Goal: Task Accomplishment & Management: Manage account settings

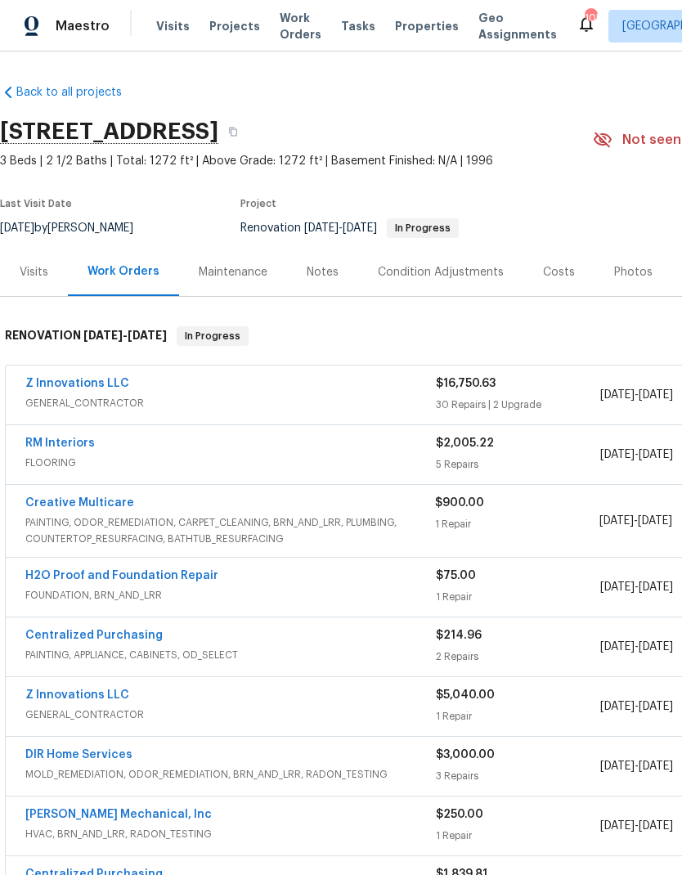
click at [117, 384] on link "Z Innovations LLC" at bounding box center [77, 383] width 104 height 11
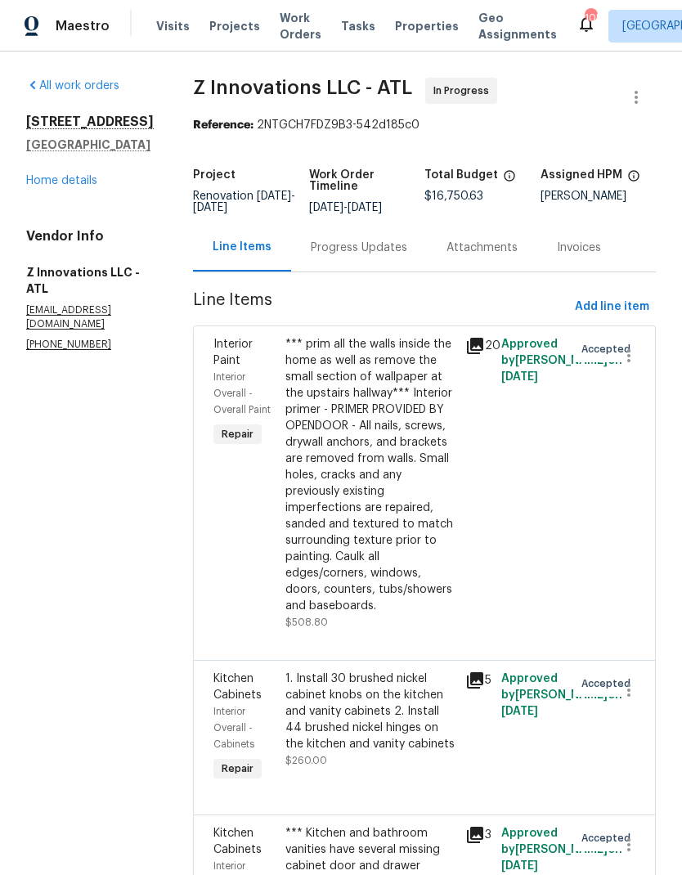
click at [379, 255] on div "Progress Updates" at bounding box center [359, 248] width 96 height 16
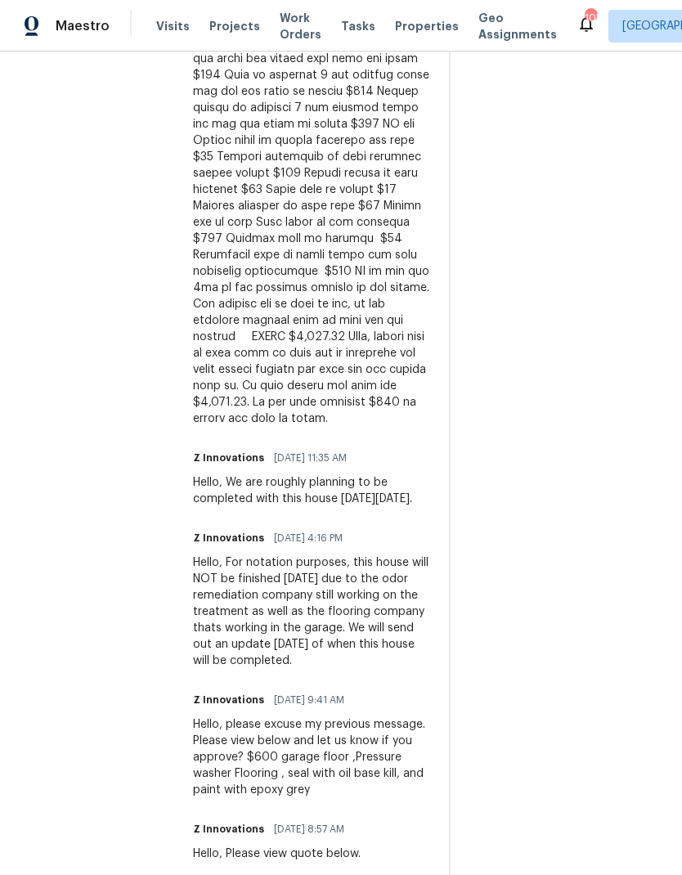
scroll to position [1056, 0]
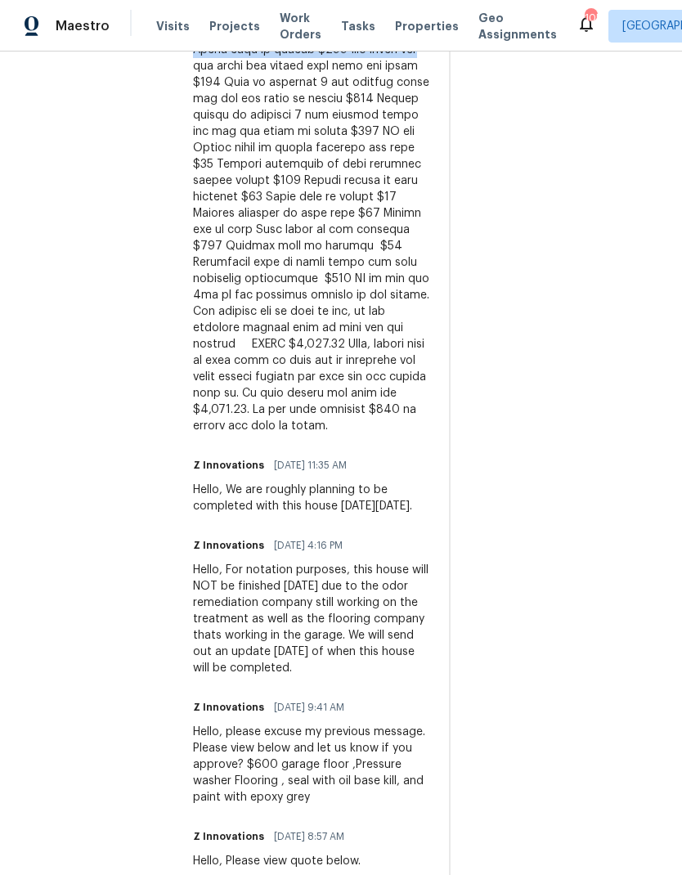
copy div "$576 LO ip dolors 0 ametco adipisc $133 EL sed doeiu temporin $331 UT lab etdol…"
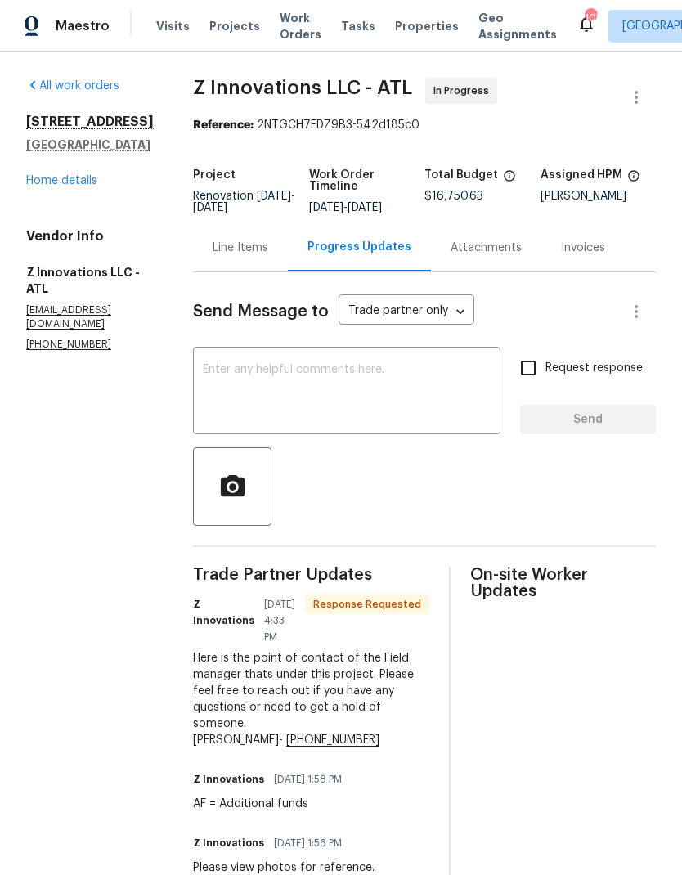
scroll to position [0, 0]
click at [244, 223] on div "Line Items" at bounding box center [240, 247] width 95 height 48
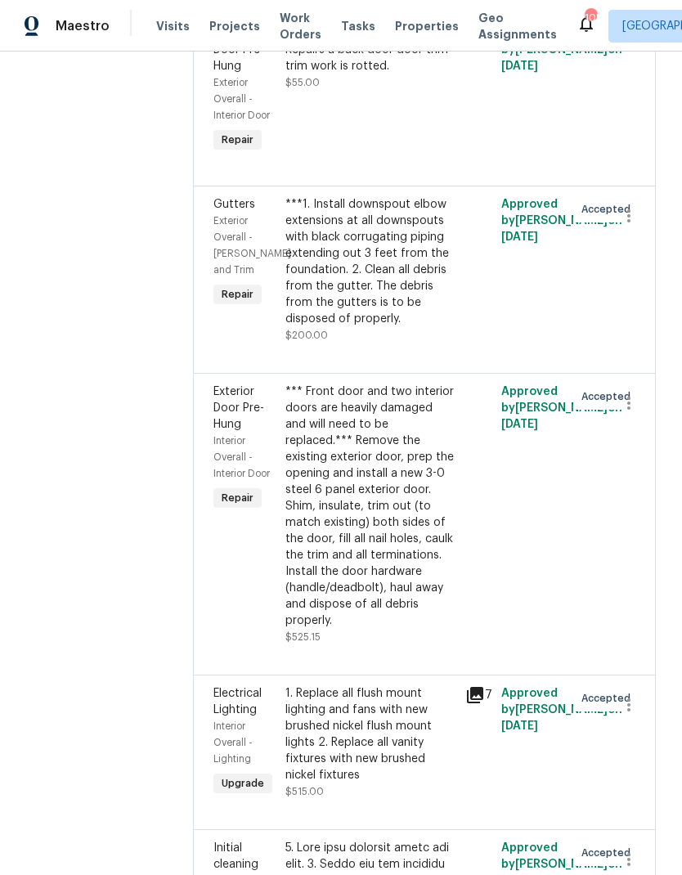
scroll to position [6854, 0]
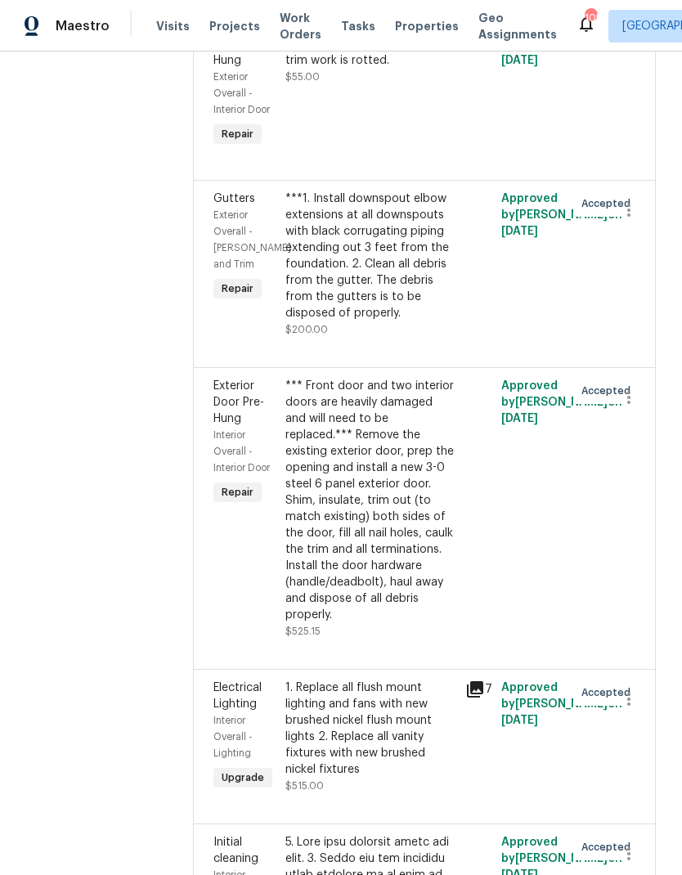
click at [391, 679] on div "1. Replace all flush mount lighting and fans with new brushed nickel flush moun…" at bounding box center [370, 728] width 170 height 98
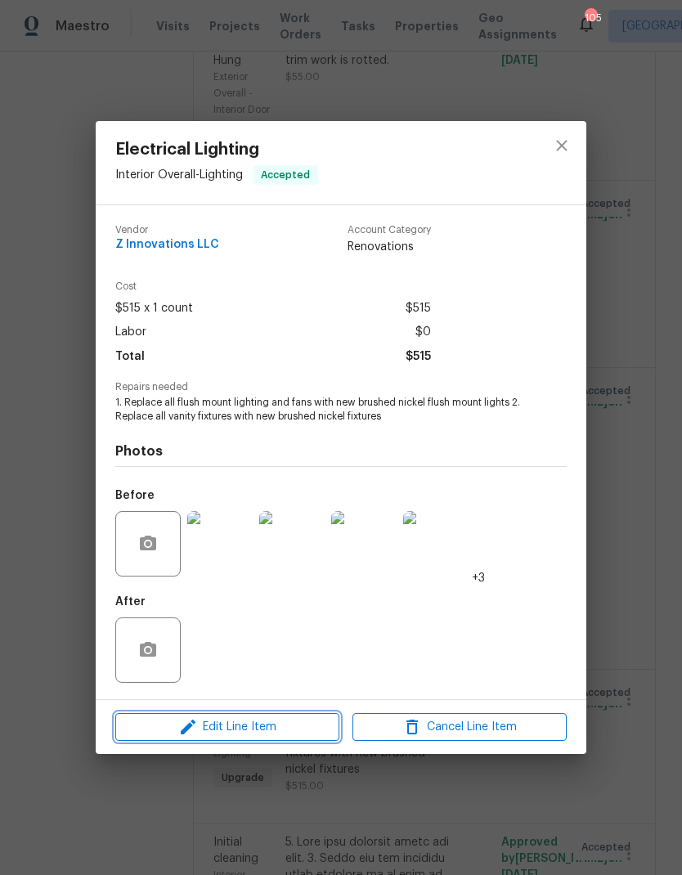
click at [311, 730] on span "Edit Line Item" at bounding box center [227, 727] width 214 height 20
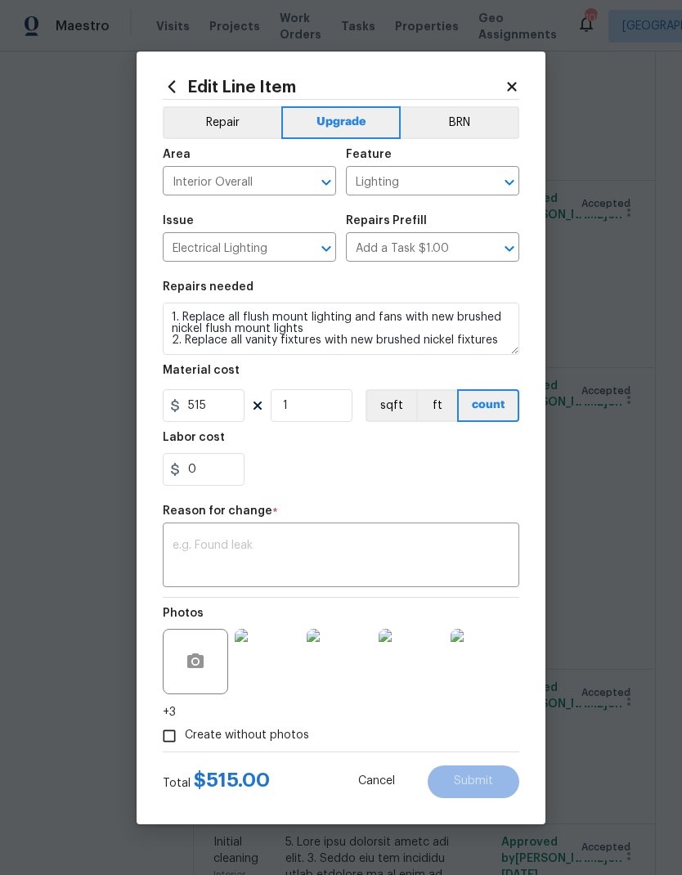
click at [263, 543] on textarea at bounding box center [341, 557] width 337 height 34
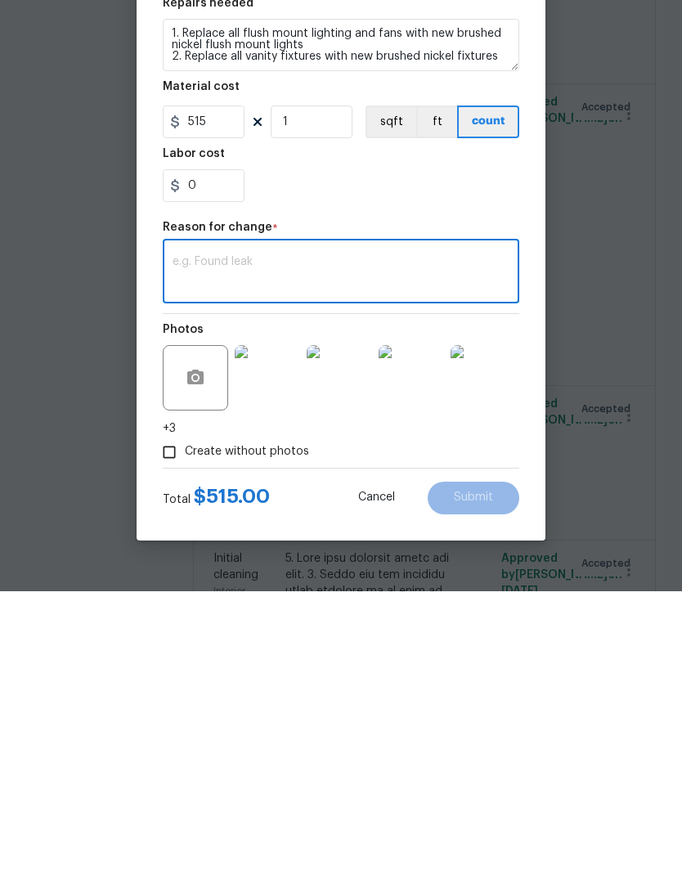
click at [250, 540] on textarea at bounding box center [341, 557] width 337 height 34
paste textarea "1. 220 AF for light packages 2. 130 Replace 2 exterior sconces light"
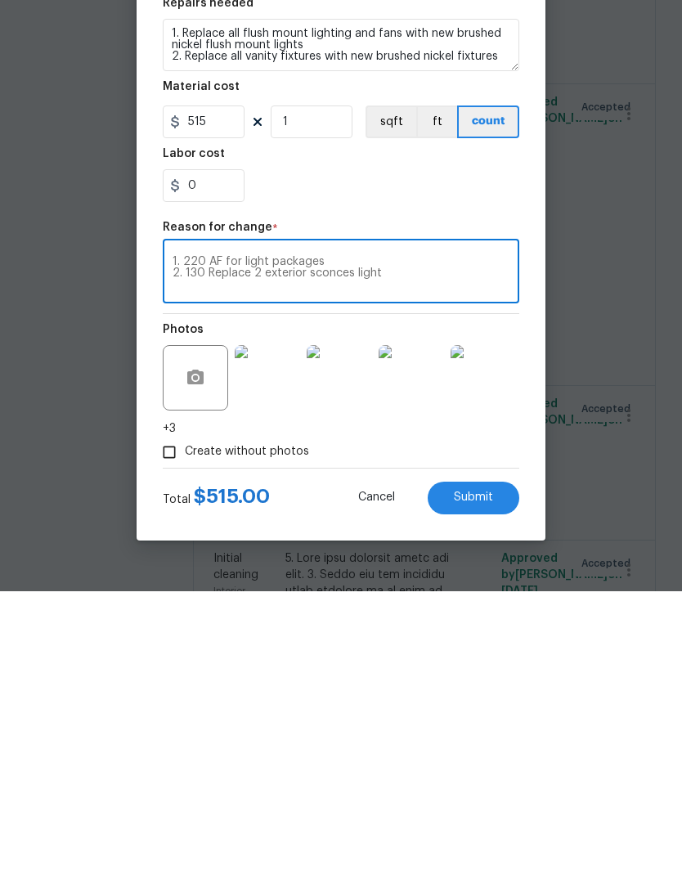
click at [224, 540] on textarea "1. 220 AF for light packages 2. 130 Replace 2 exterior sconces light" at bounding box center [341, 557] width 337 height 34
click at [211, 540] on textarea "1. Additional funds for light packages 2. 130 Replace 2 exterior sconces light" at bounding box center [341, 557] width 337 height 34
type textarea "1. Additional funds for light packages 2.Replace 2 exterior sconces light"
click at [219, 389] on input "515" at bounding box center [204, 405] width 82 height 33
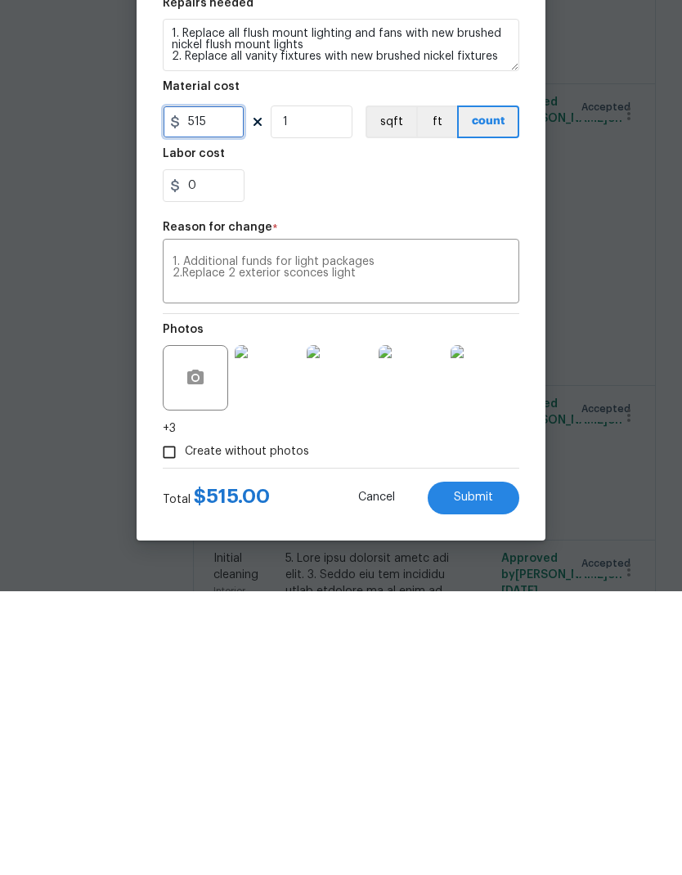
click at [222, 389] on input "515" at bounding box center [204, 405] width 82 height 33
click at [492, 775] on span "Submit" at bounding box center [473, 781] width 39 height 12
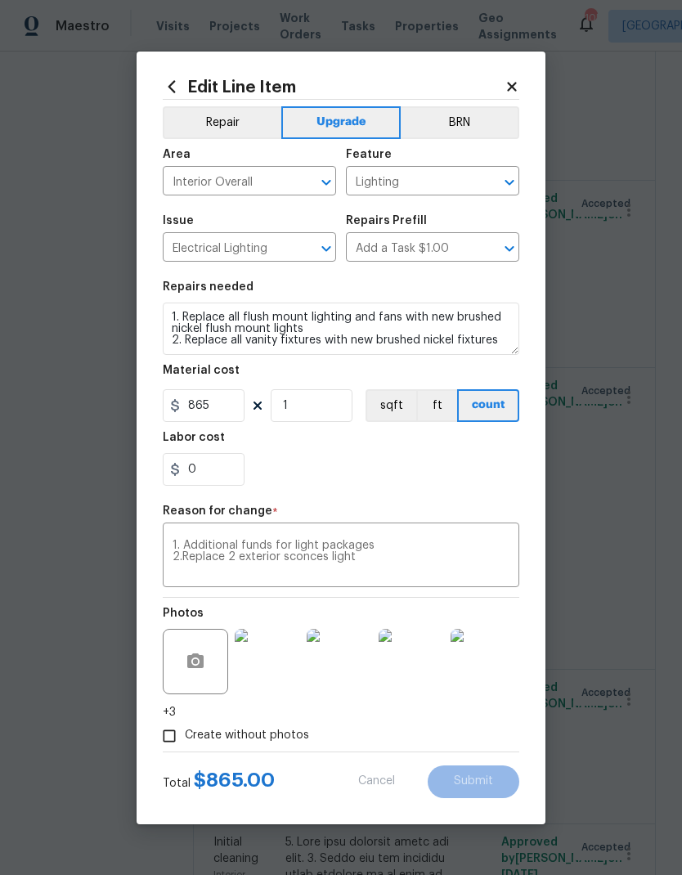
type input "515"
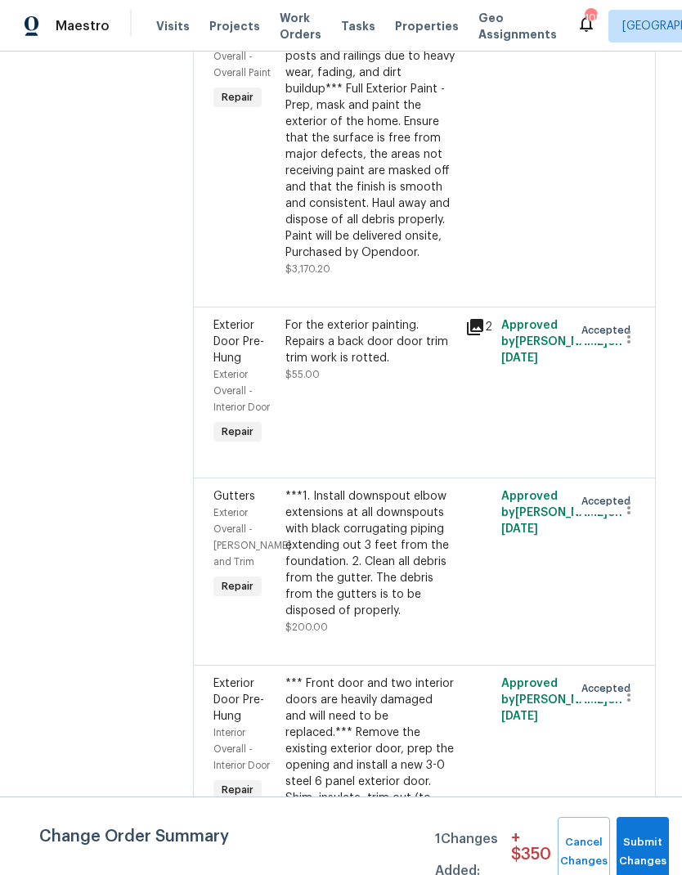
scroll to position [6860, 0]
click at [379, 317] on div "For the exterior painting. Repairs a back door door trim trim work is rotted." at bounding box center [370, 341] width 170 height 49
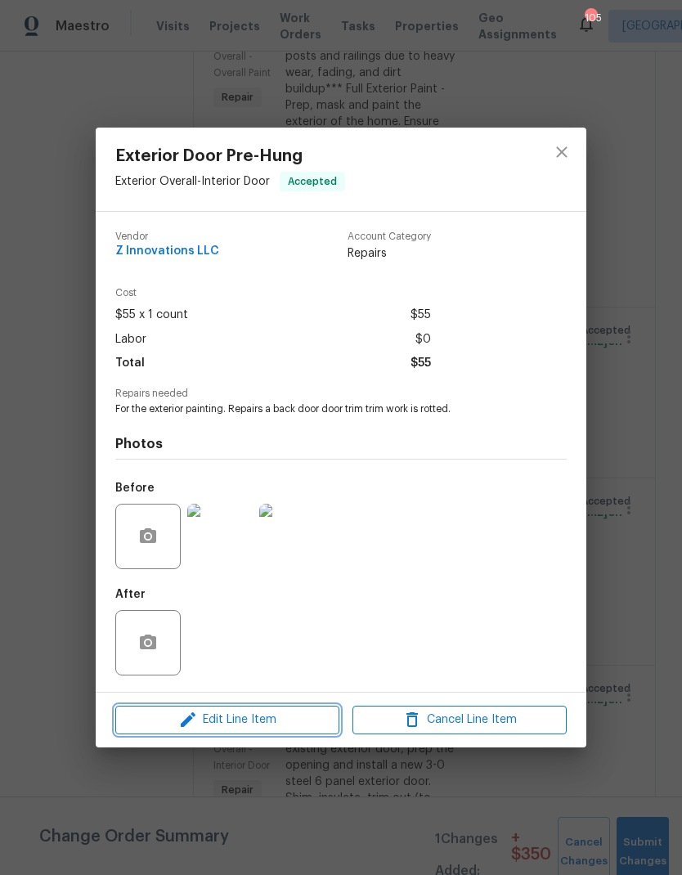
click at [293, 725] on span "Edit Line Item" at bounding box center [227, 720] width 214 height 20
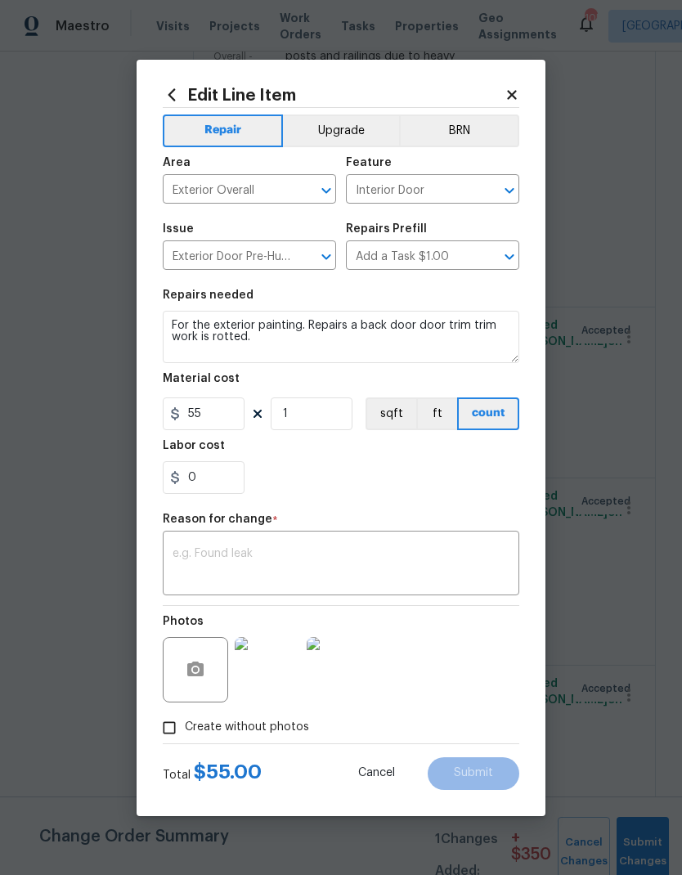
click at [253, 553] on textarea at bounding box center [341, 565] width 337 height 34
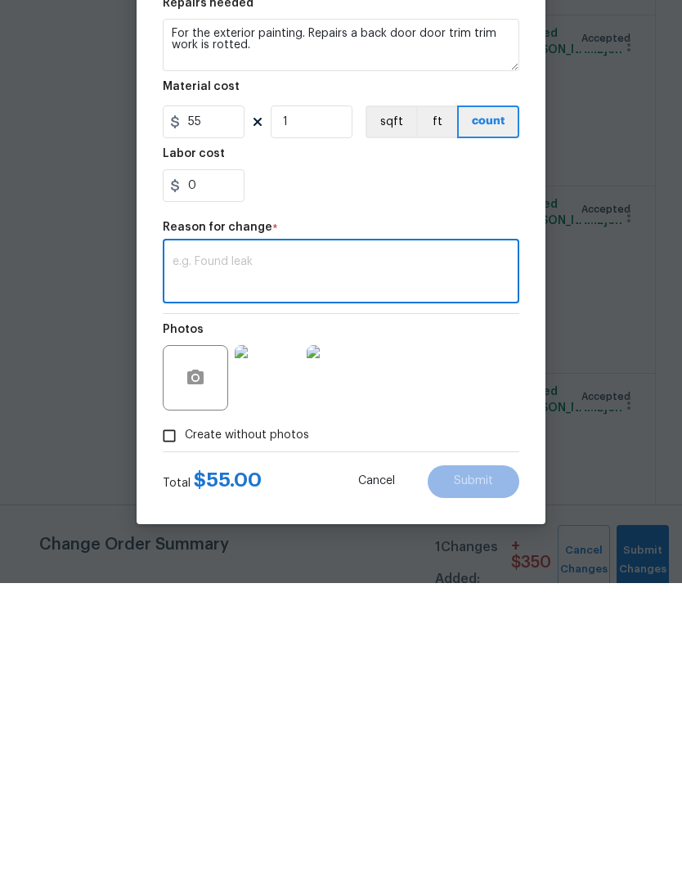
click at [258, 548] on textarea at bounding box center [341, 565] width 337 height 34
paste textarea "1. Trim on garage door is missing 2. Trim in bathroom 2 was painted black and n…"
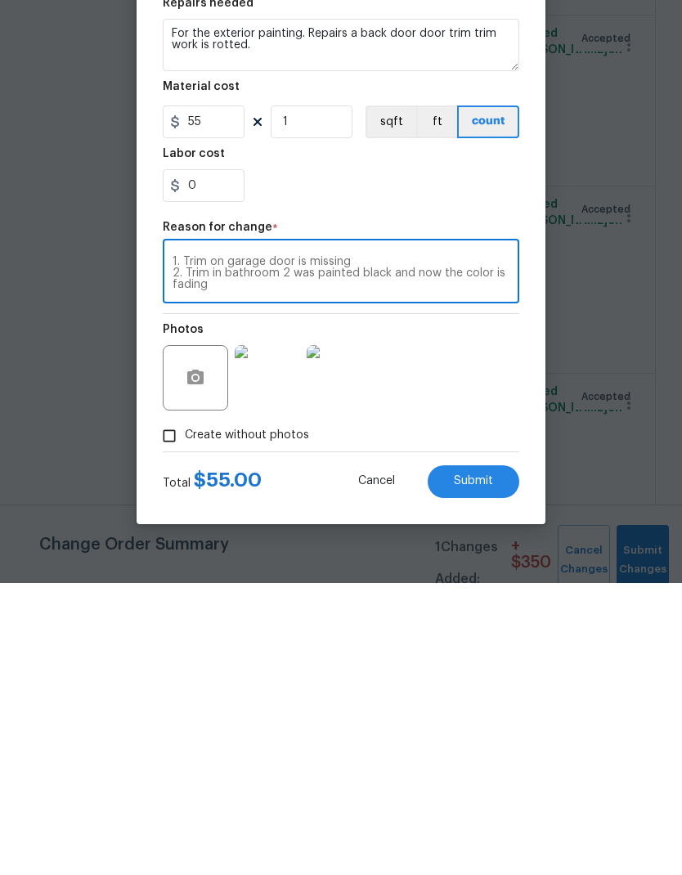
scroll to position [0, 0]
type textarea "1. Trim on garage door is missing 2. Trim in bathroom 2 was painted black and n…"
click at [222, 397] on input "55" at bounding box center [204, 413] width 82 height 33
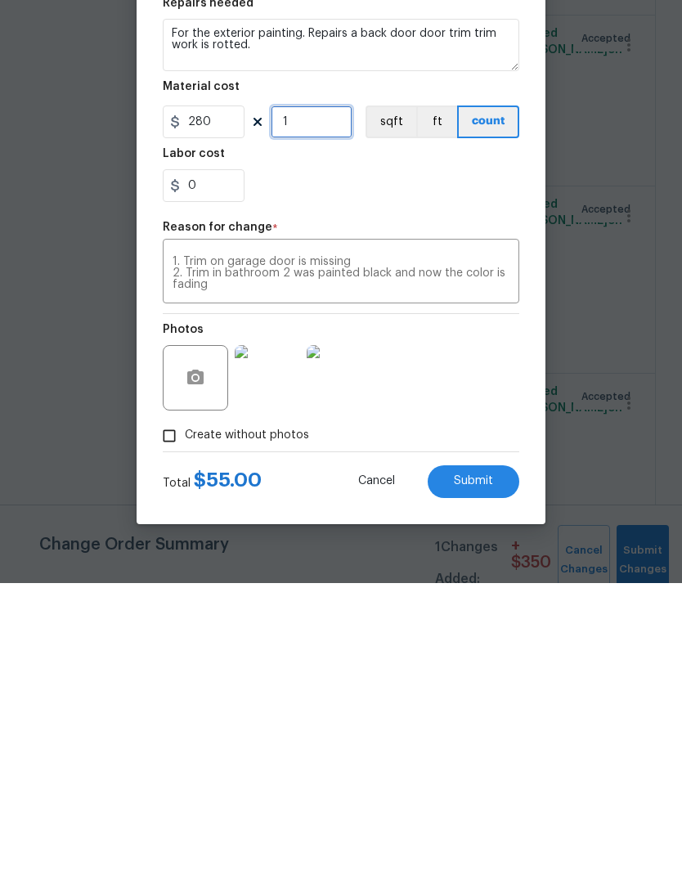
click at [315, 397] on input "1" at bounding box center [312, 413] width 82 height 33
click at [488, 757] on button "Submit" at bounding box center [474, 773] width 92 height 33
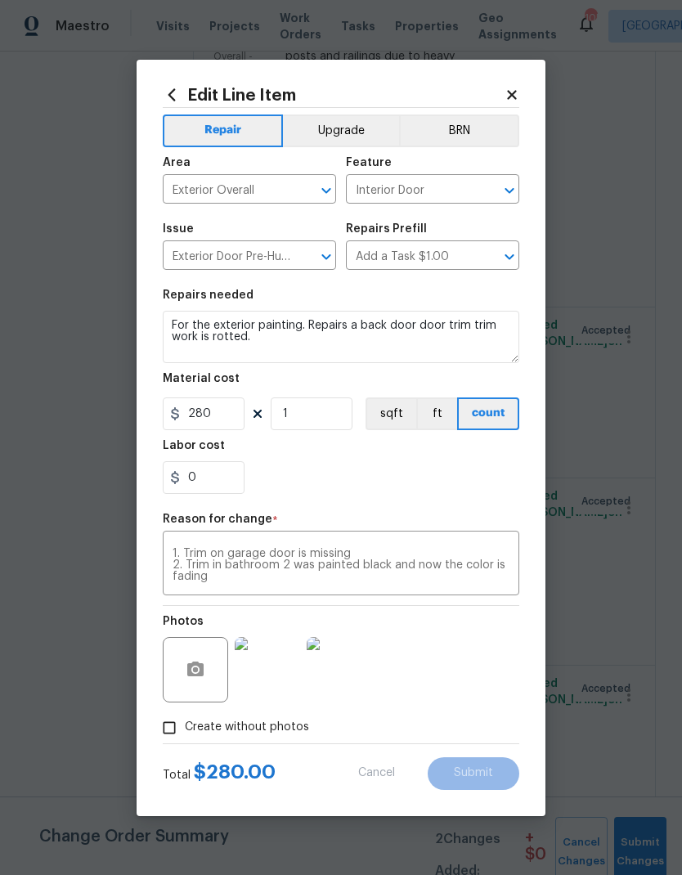
type input "55"
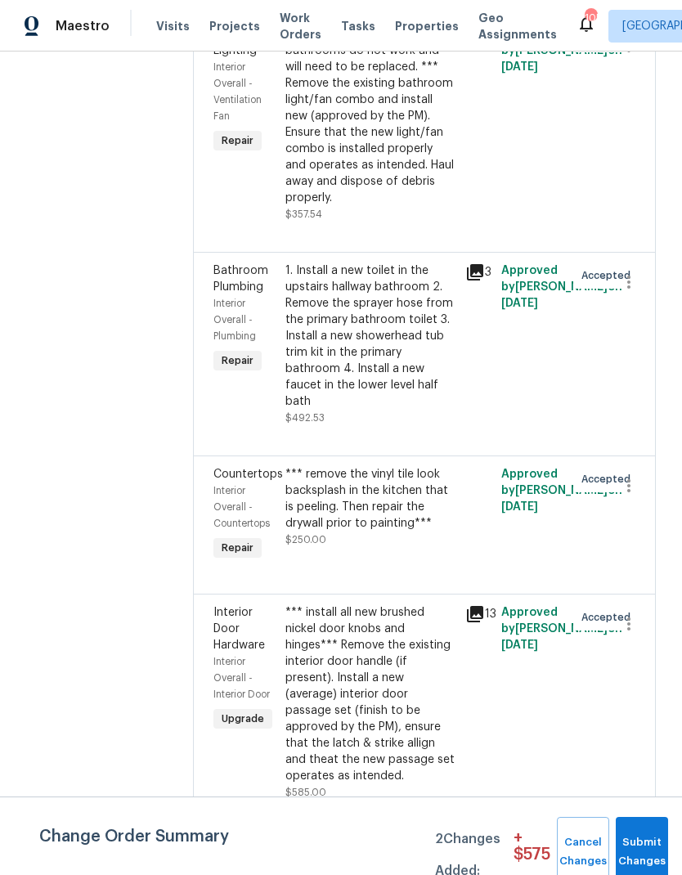
scroll to position [3427, 0]
click at [388, 263] on div "1. Install a new toilet in the upstairs hallway bathroom 2. Remove the sprayer …" at bounding box center [370, 336] width 170 height 147
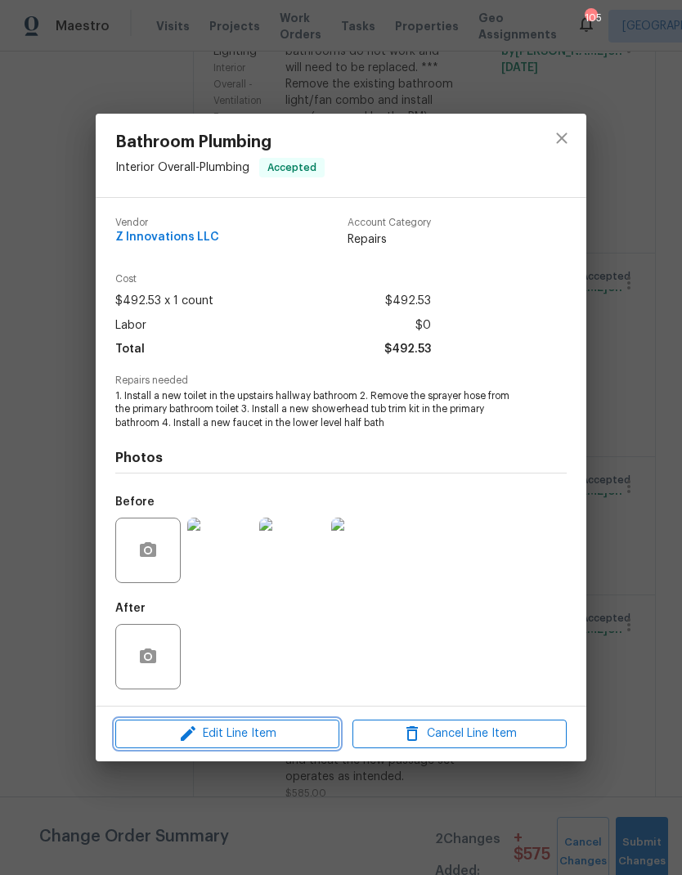
click at [285, 738] on span "Edit Line Item" at bounding box center [227, 734] width 214 height 20
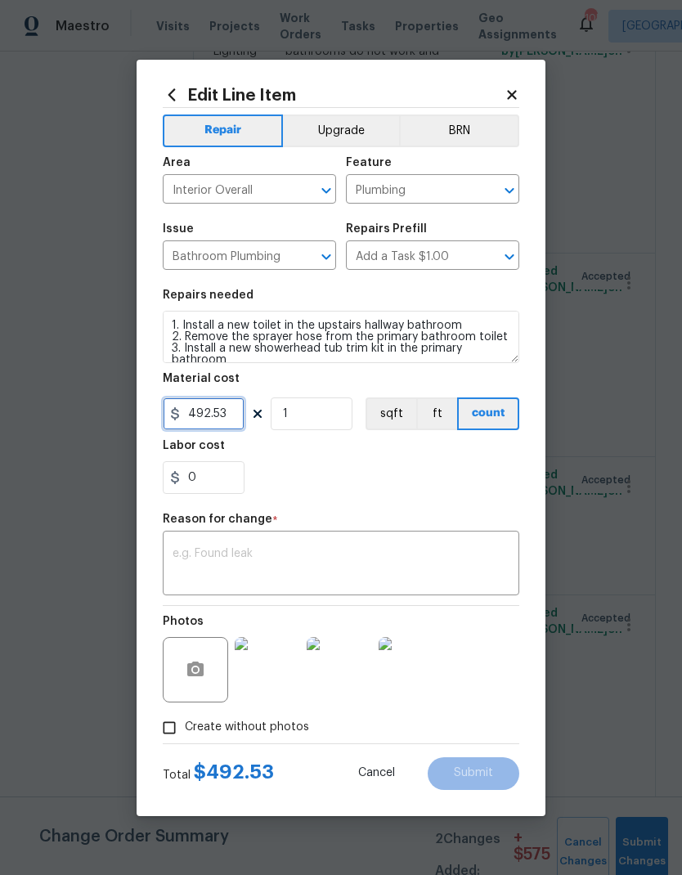
click at [213, 414] on input "492.53" at bounding box center [204, 413] width 82 height 33
type input "692.53"
click at [325, 413] on input "1" at bounding box center [312, 413] width 82 height 33
click at [265, 554] on textarea at bounding box center [341, 565] width 337 height 34
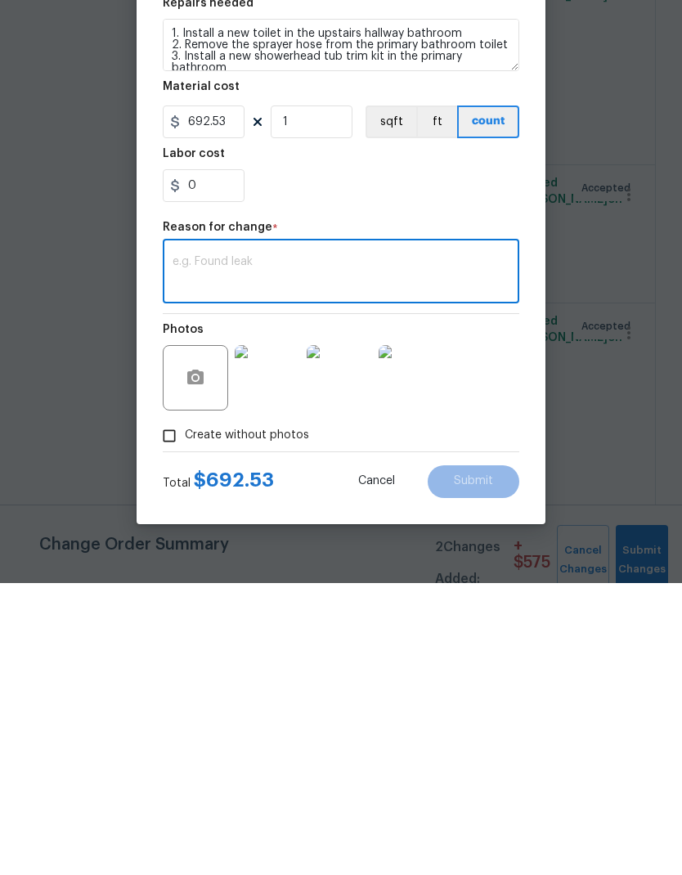
click at [263, 548] on textarea at bounding box center [341, 565] width 337 height 34
paste textarea "1. Toilet seat on master 2. Toilet kit in hall Bath needs to get replaced 3. Da…"
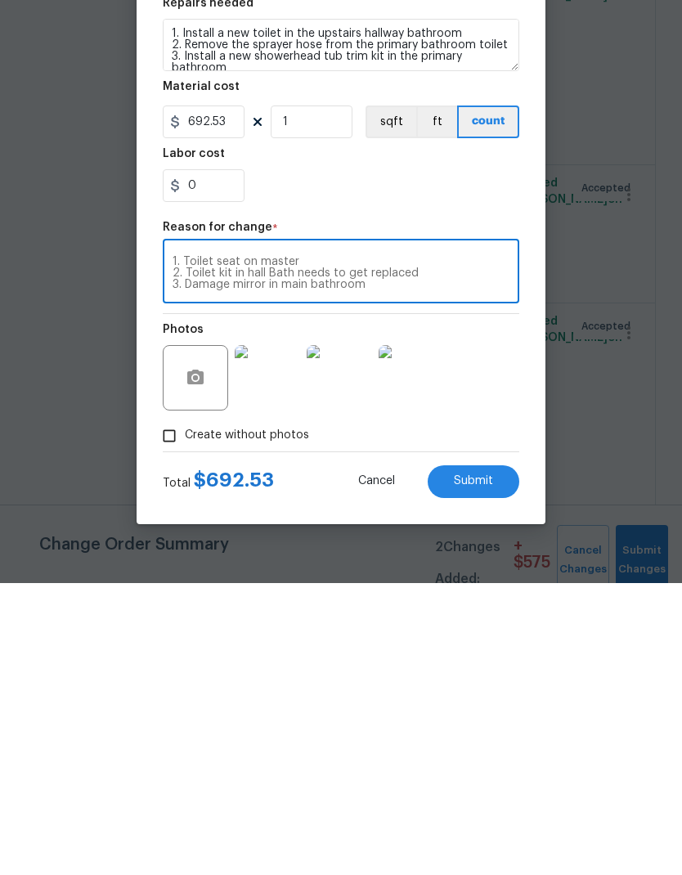
type textarea "1. Toilet seat on master 2. Toilet kit in hall Bath needs to get replaced 3. Da…"
click at [500, 757] on button "Submit" at bounding box center [474, 773] width 92 height 33
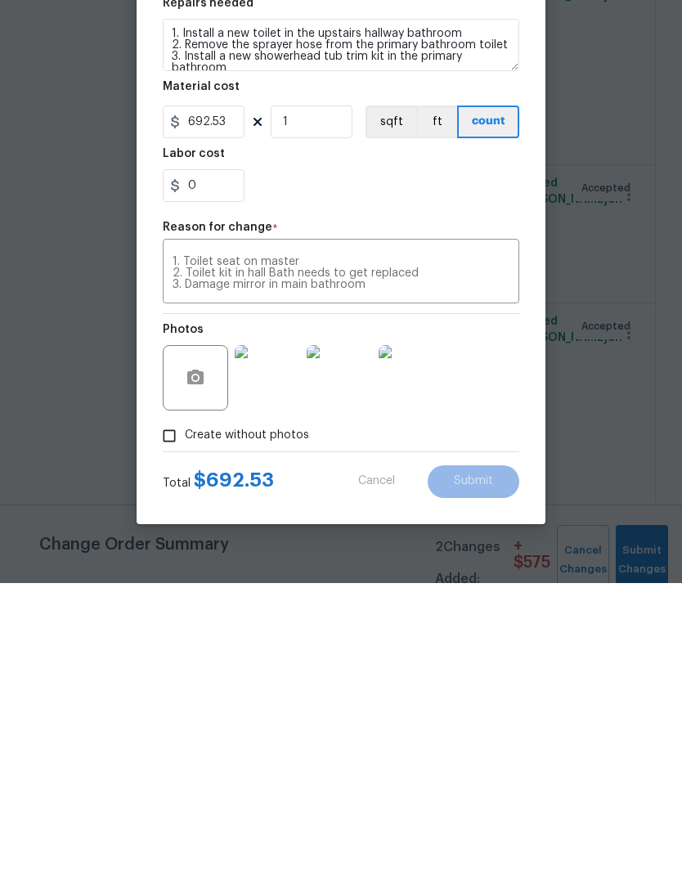
scroll to position [65, 0]
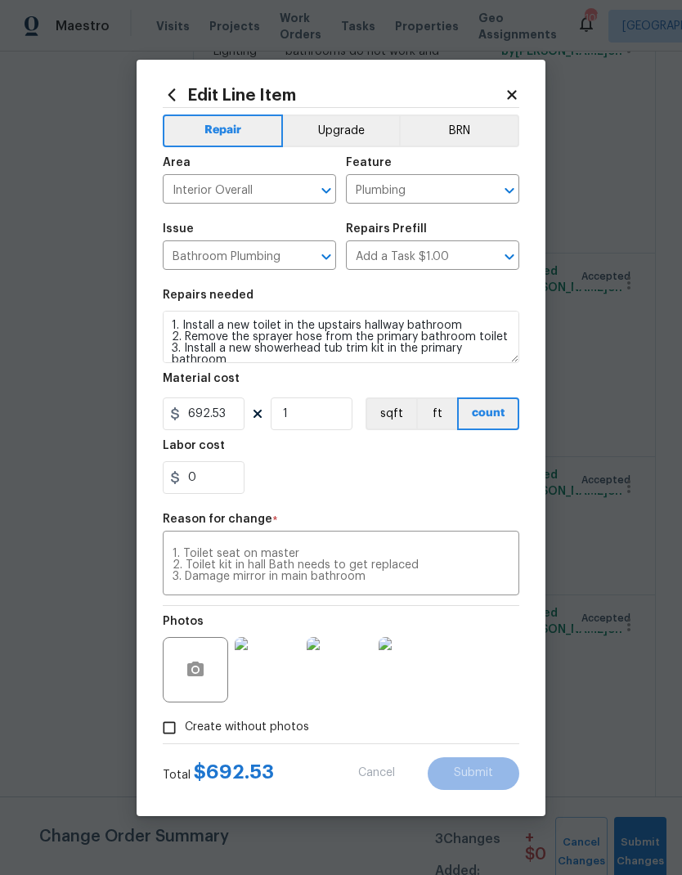
type input "492.53"
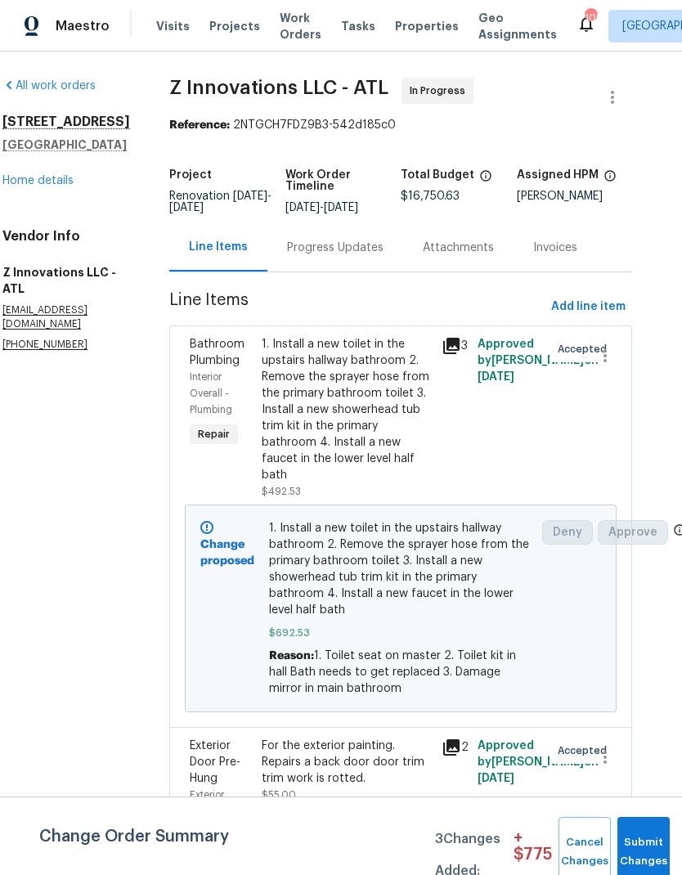
scroll to position [0, 23]
click at [608, 303] on span "Add line item" at bounding box center [589, 307] width 74 height 20
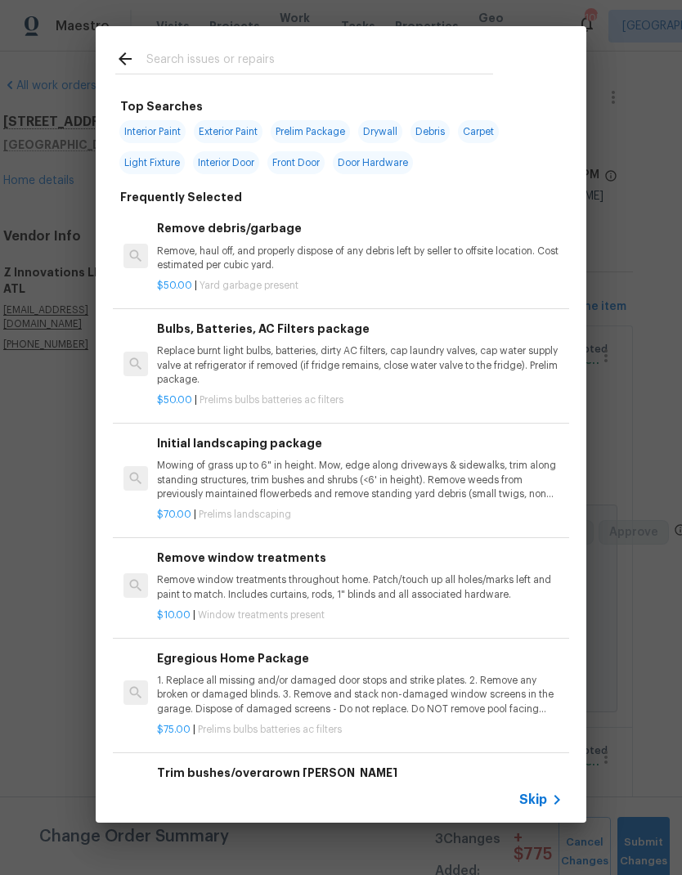
click at [221, 56] on input "text" at bounding box center [319, 61] width 347 height 25
type input "Shower va"
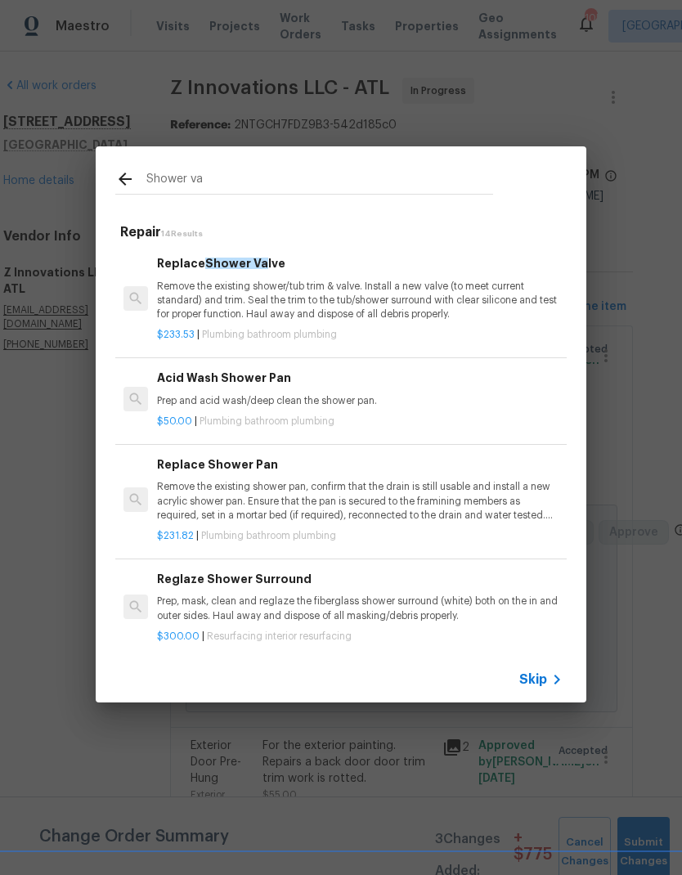
click at [353, 292] on p "Remove the existing shower/tub trim & valve. Install a new valve (to meet curre…" at bounding box center [360, 301] width 406 height 42
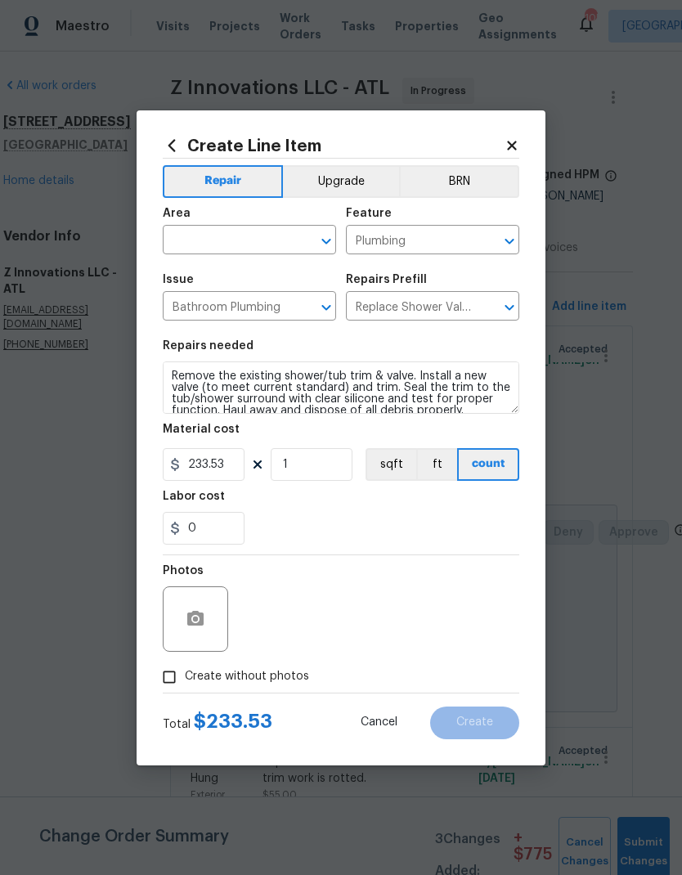
click at [274, 229] on input "text" at bounding box center [227, 241] width 128 height 25
click at [247, 303] on li "Interior Overall" at bounding box center [249, 304] width 173 height 27
type input "Interior Overall"
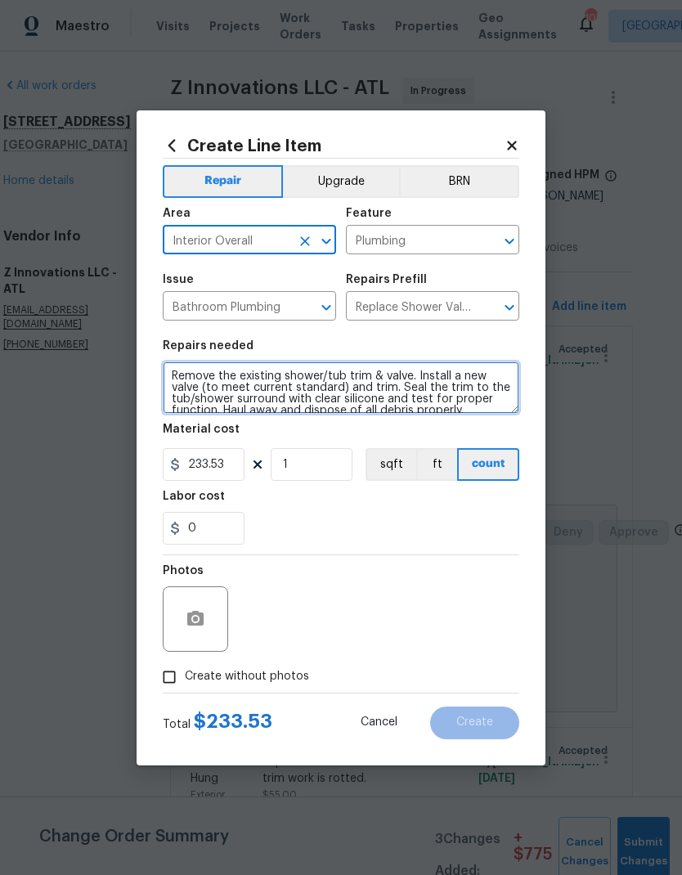
click at [174, 374] on textarea "Remove the existing shower/tub trim & valve. Install a new valve (to meet curre…" at bounding box center [341, 387] width 356 height 52
click at [198, 378] on textarea "Remove the existing shower/tub trim & valve. Install a new valve (to meet curre…" at bounding box center [341, 387] width 356 height 52
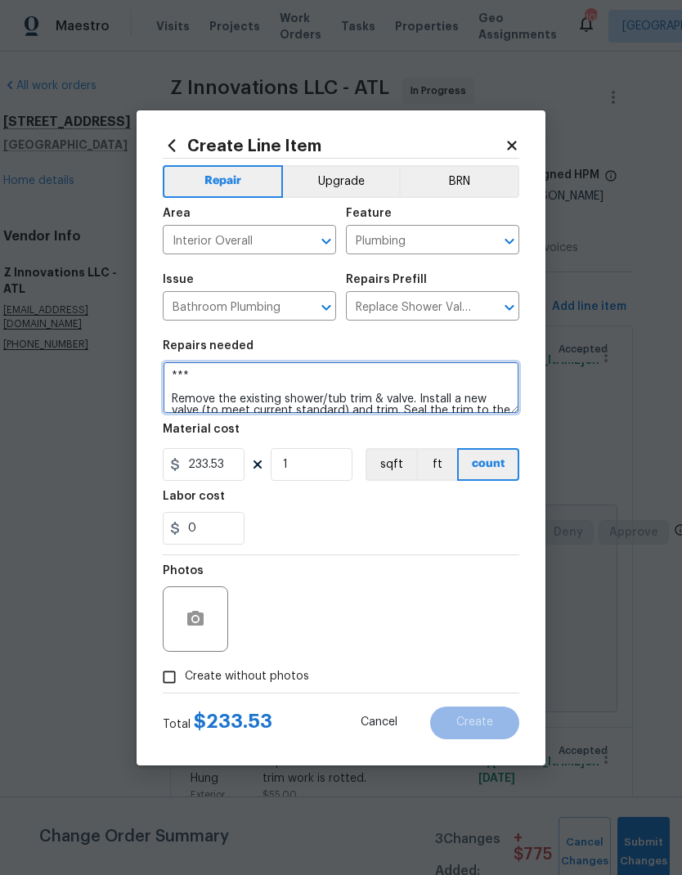
click at [255, 372] on textarea "*** Remove the existing shower/tub trim & valve. Install a new valve (to meet c…" at bounding box center [341, 387] width 356 height 52
paste textarea "1. Vanity faucet on bathroom 2 was painted black and now the color is fading 2.…"
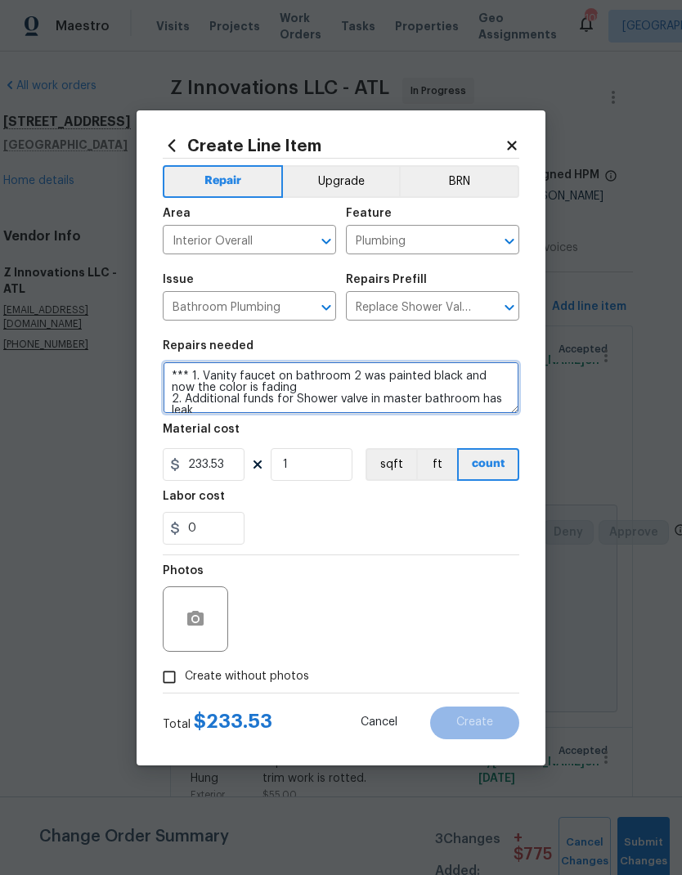
scroll to position [4, 0]
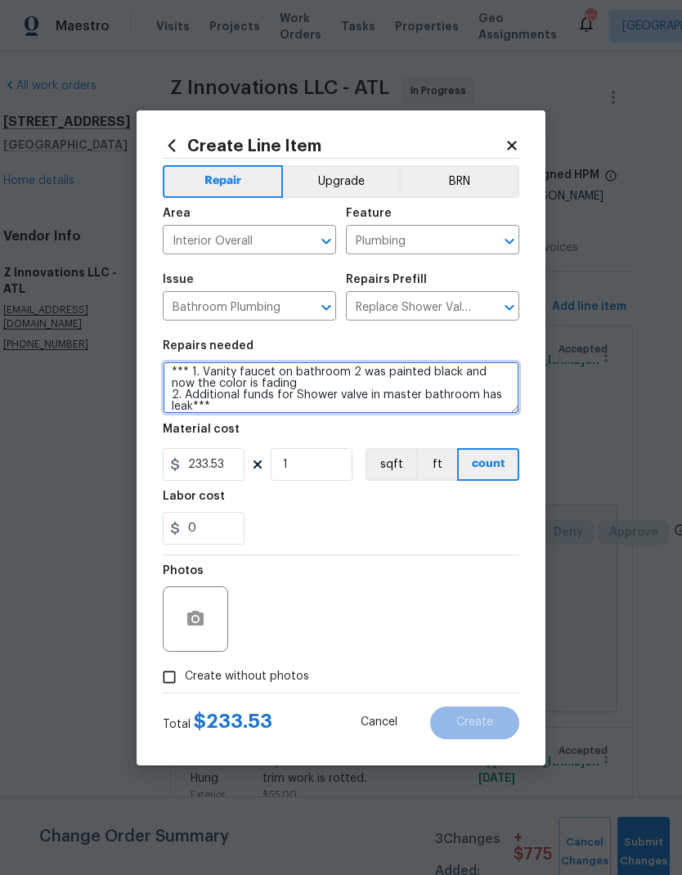
type textarea "*** 1. Vanity faucet on bathroom 2 was painted black and now the color is fadin…"
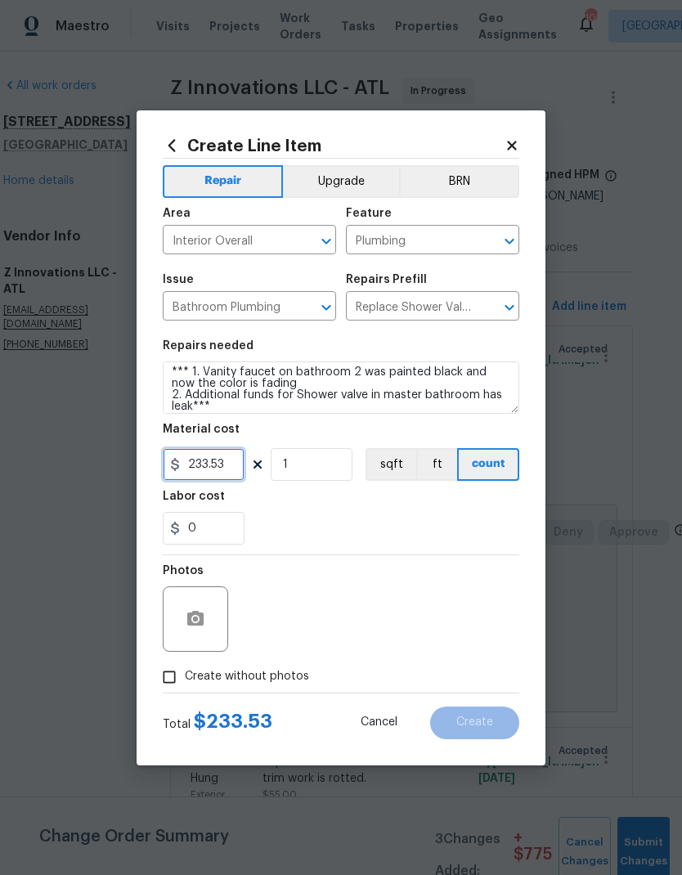
click at [236, 464] on input "233.53" at bounding box center [204, 464] width 82 height 33
type input "450"
click at [325, 459] on input "1" at bounding box center [312, 464] width 82 height 33
click at [176, 678] on input "Create without photos" at bounding box center [169, 676] width 31 height 31
checkbox input "true"
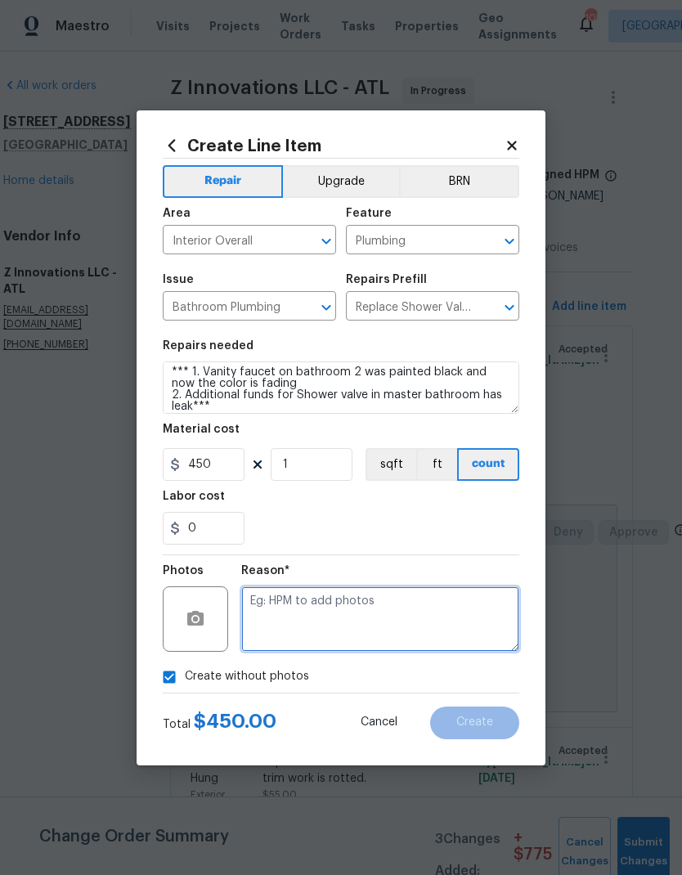
click at [327, 595] on textarea at bounding box center [380, 618] width 278 height 65
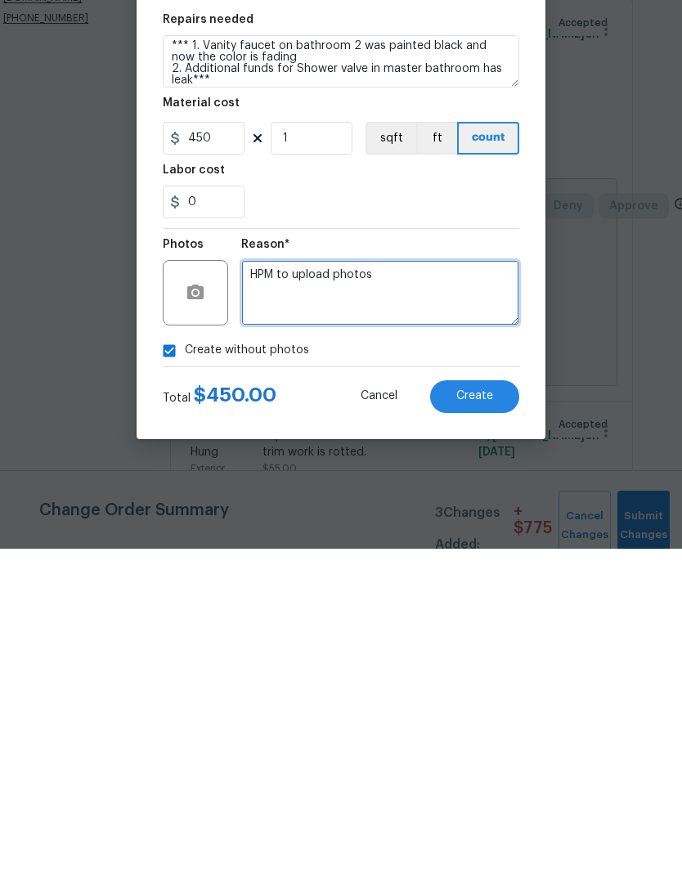
type textarea "HPM to upload photos"
click at [481, 716] on span "Create" at bounding box center [474, 722] width 37 height 12
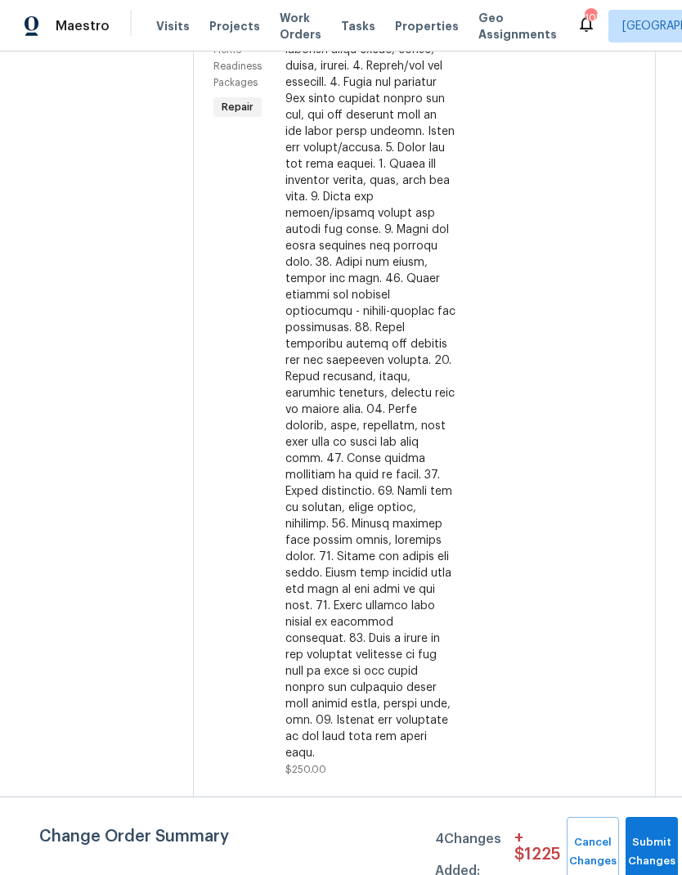
scroll to position [8699, 0]
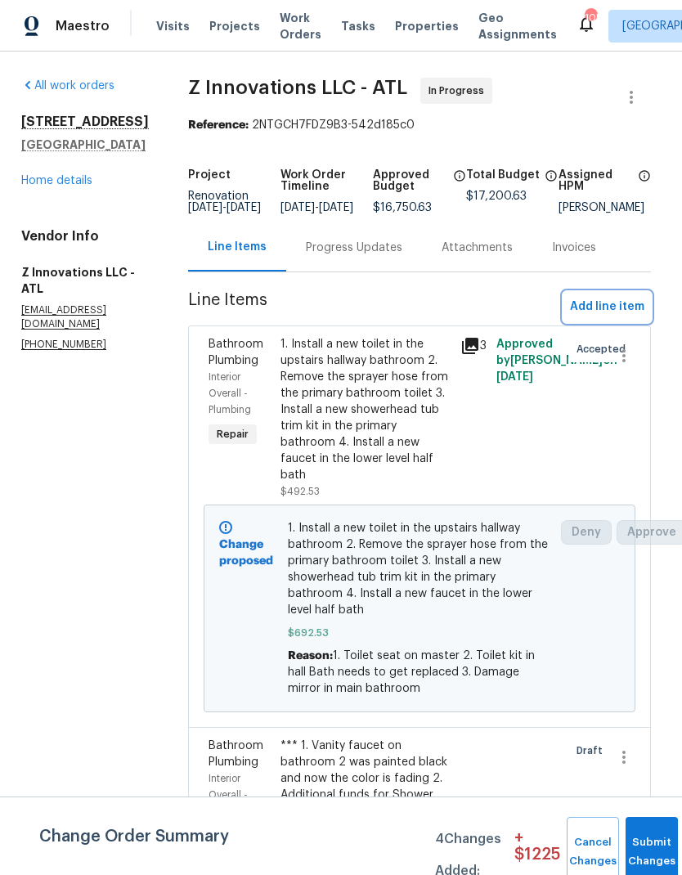
click at [626, 317] on span "Add line item" at bounding box center [607, 307] width 74 height 20
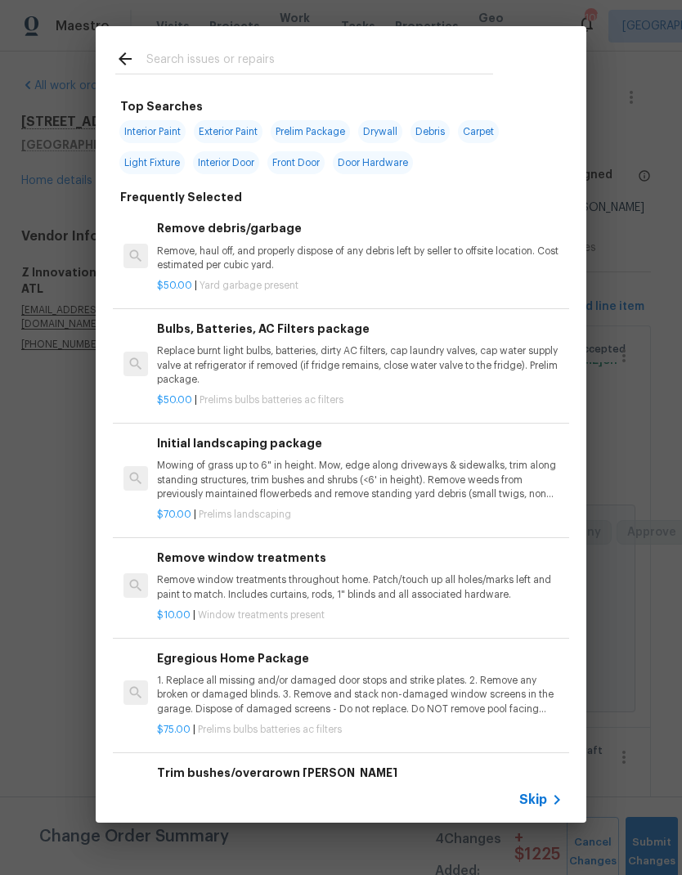
click at [239, 52] on input "text" at bounding box center [319, 61] width 347 height 25
type input "Tile"
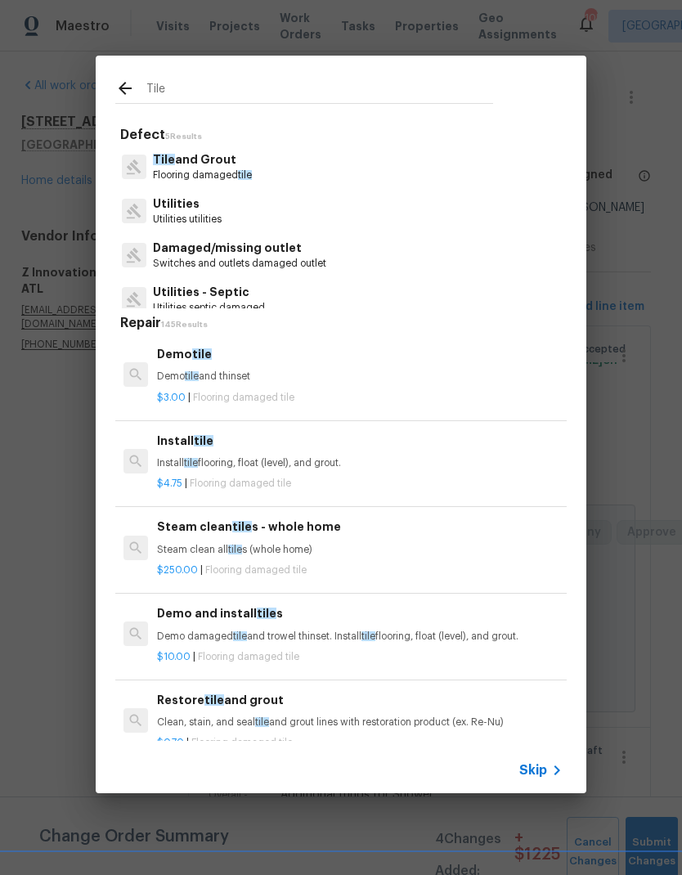
click at [215, 165] on p "Tile and Grout" at bounding box center [202, 159] width 99 height 17
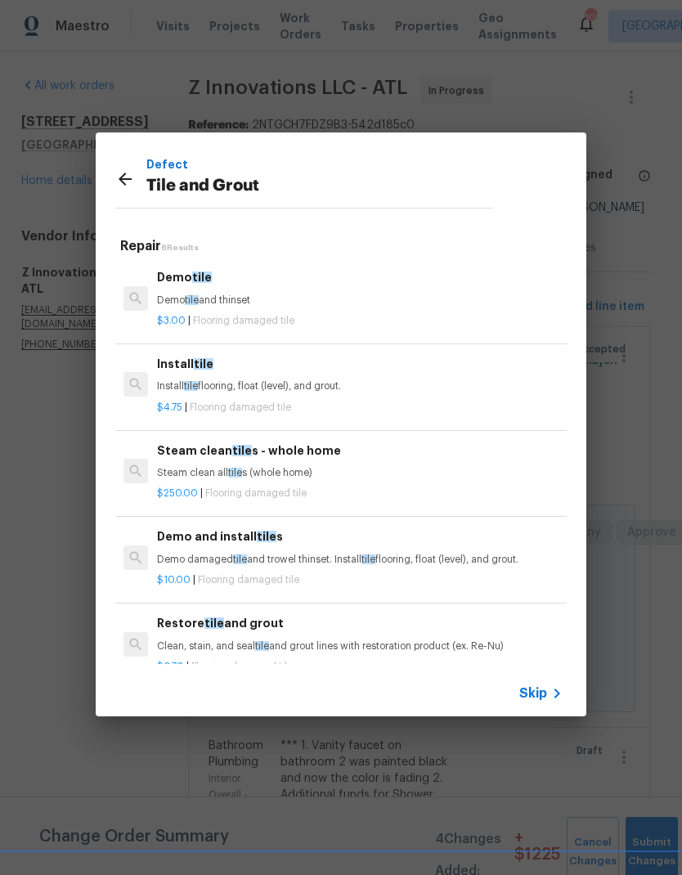
click at [229, 376] on div "Install tile Install tile flooring, float (level), and grout." at bounding box center [360, 374] width 406 height 39
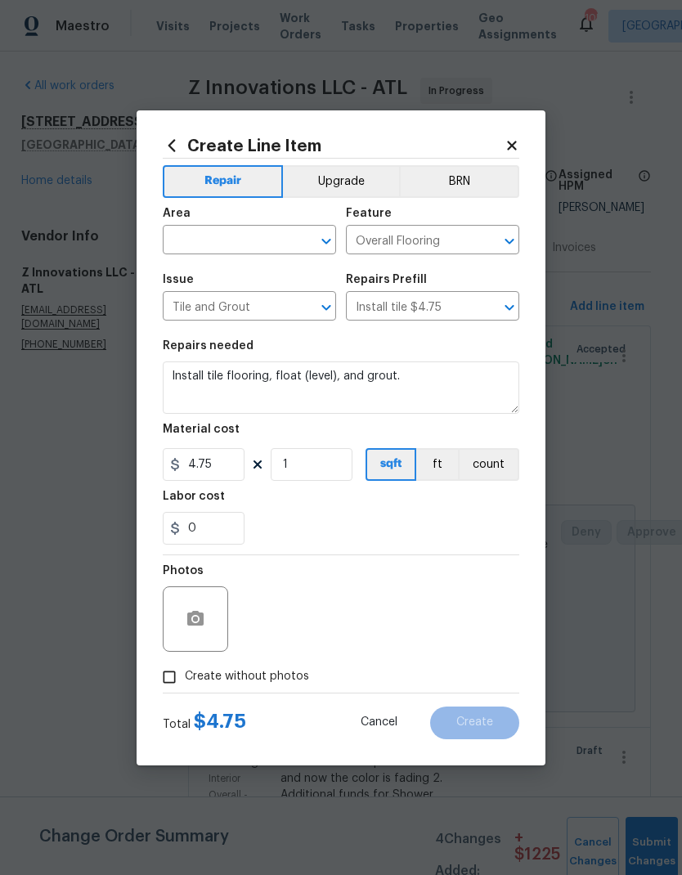
click at [274, 235] on input "text" at bounding box center [227, 241] width 128 height 25
click at [253, 305] on li "Interior Overall" at bounding box center [249, 304] width 173 height 27
type input "Interior Overall"
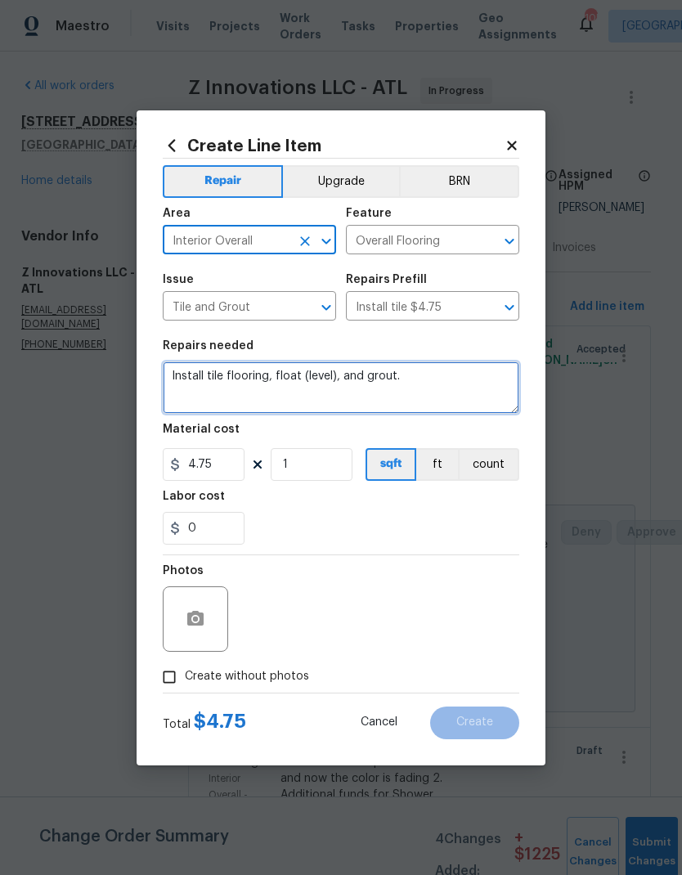
click at [182, 369] on textarea "Install tile flooring, float (level), and grout." at bounding box center [341, 387] width 356 height 52
click at [177, 373] on textarea "Install tile flooring, float (level), and grout." at bounding box center [341, 387] width 356 height 52
paste textarea "Replace tile on chimney"
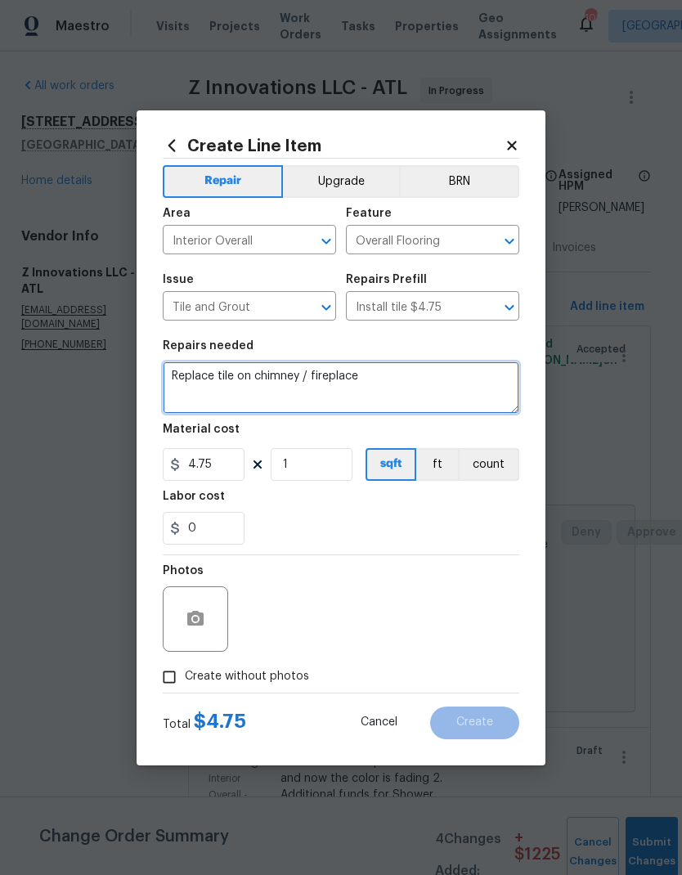
type textarea "Replace tile on chimney / fireplace"
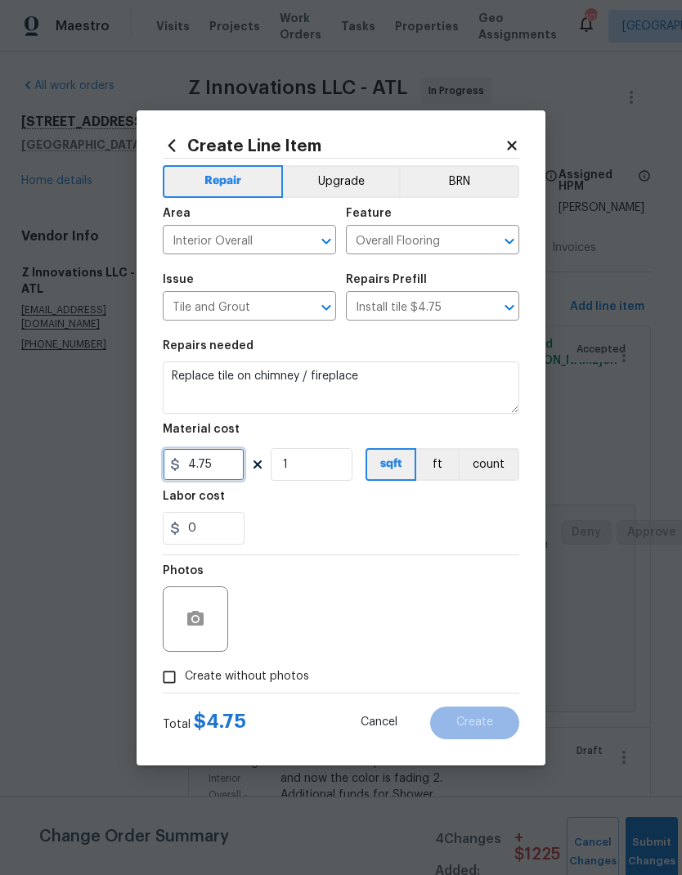
click at [231, 472] on input "4.75" at bounding box center [204, 464] width 82 height 33
type input "200"
click at [175, 679] on input "Create without photos" at bounding box center [169, 676] width 31 height 31
checkbox input "true"
click at [347, 606] on textarea at bounding box center [380, 618] width 278 height 65
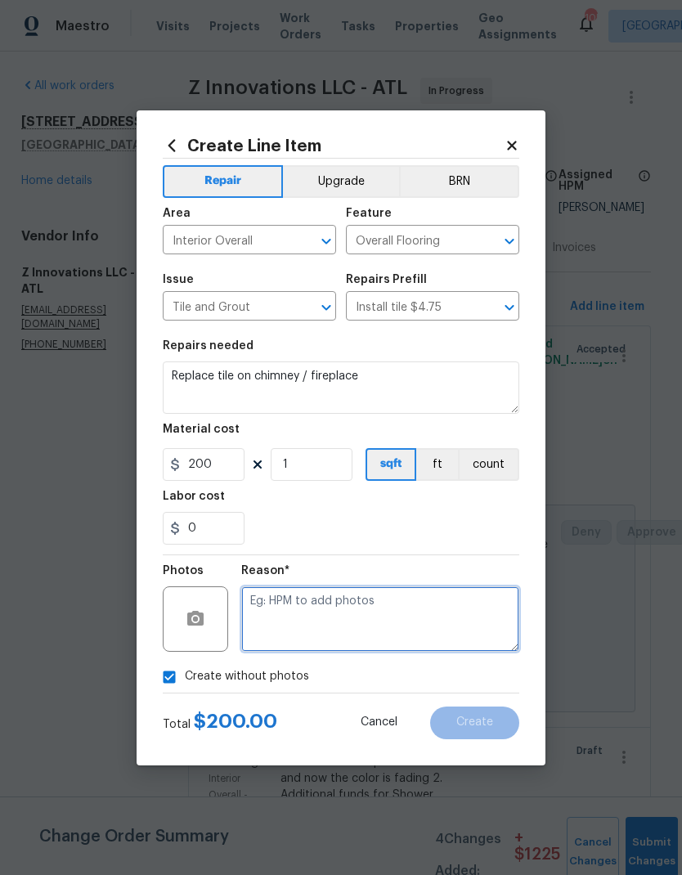
scroll to position [20, 0]
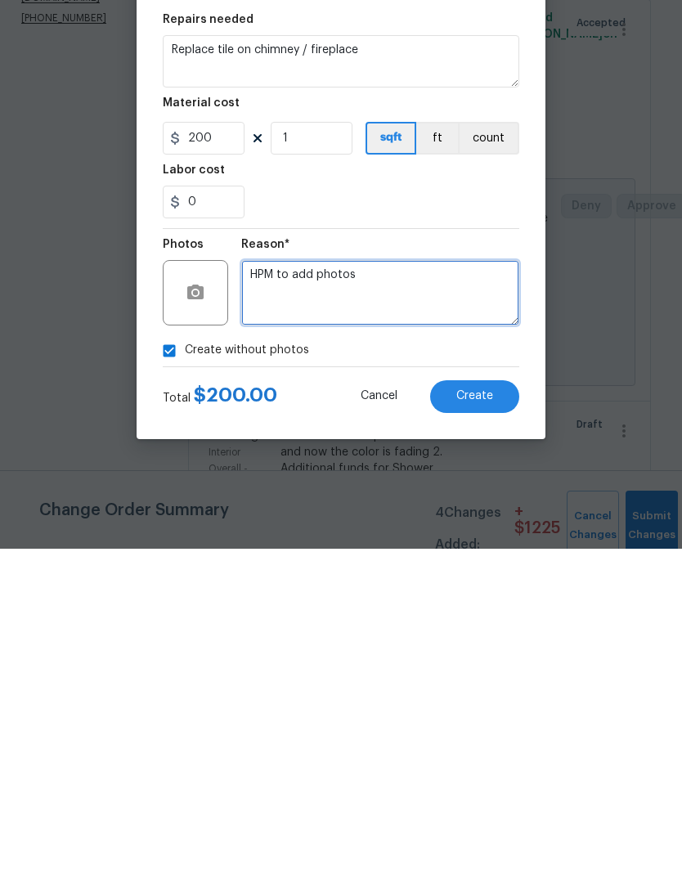
type textarea "HPM to add photos"
click at [491, 716] on span "Create" at bounding box center [474, 722] width 37 height 12
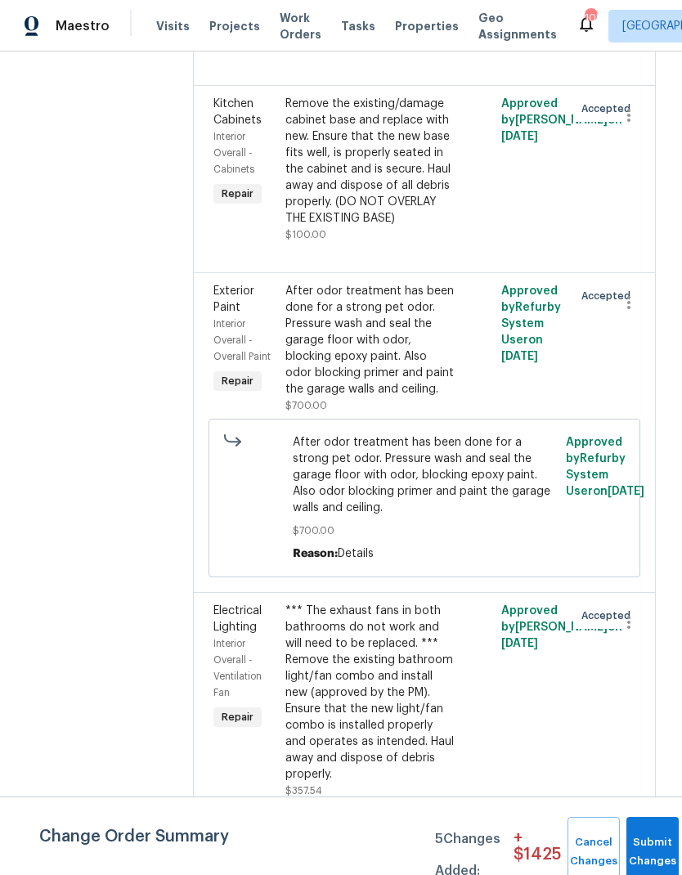
scroll to position [3969, 0]
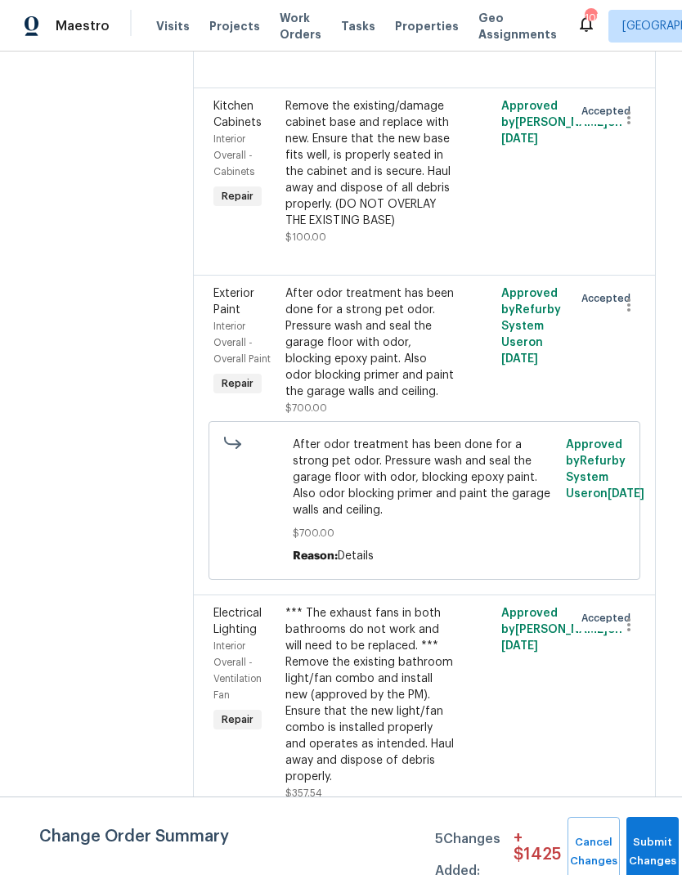
click at [409, 651] on div "*** The exhaust fans in both bathrooms do not work and will need to be replaced…" at bounding box center [370, 695] width 170 height 180
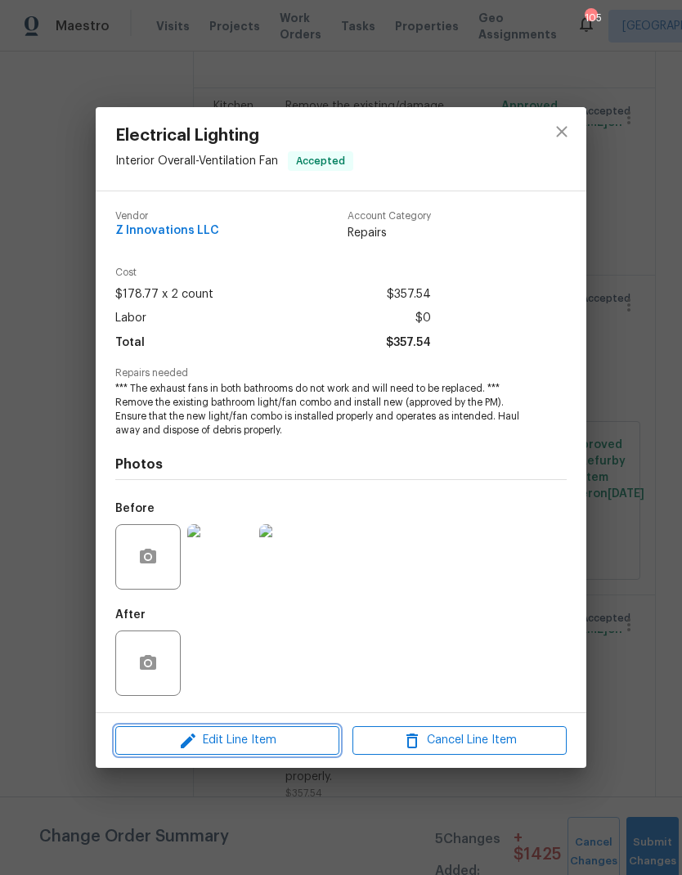
click at [273, 743] on span "Edit Line Item" at bounding box center [227, 740] width 214 height 20
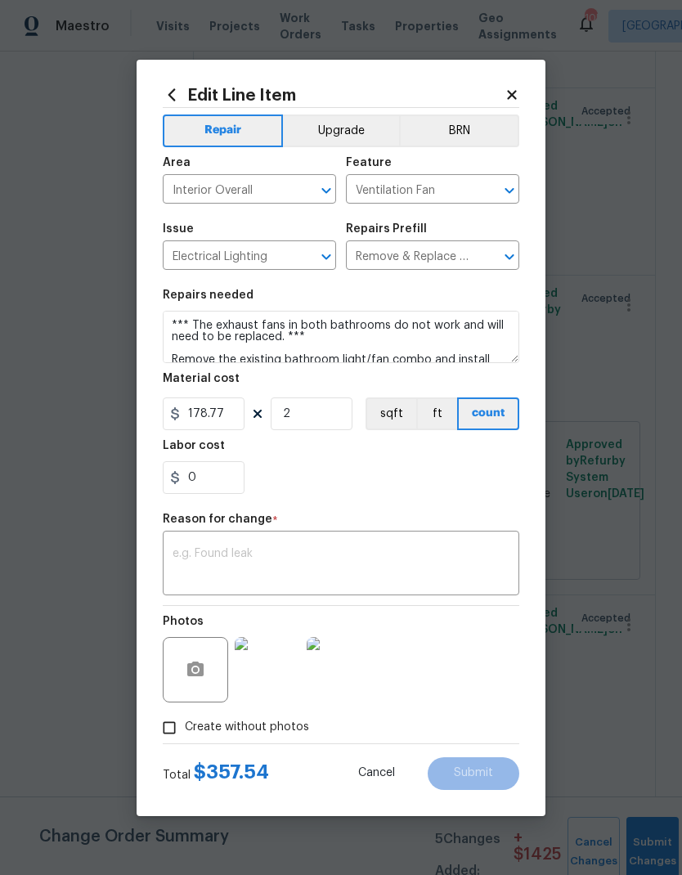
click at [257, 552] on textarea at bounding box center [341, 565] width 337 height 34
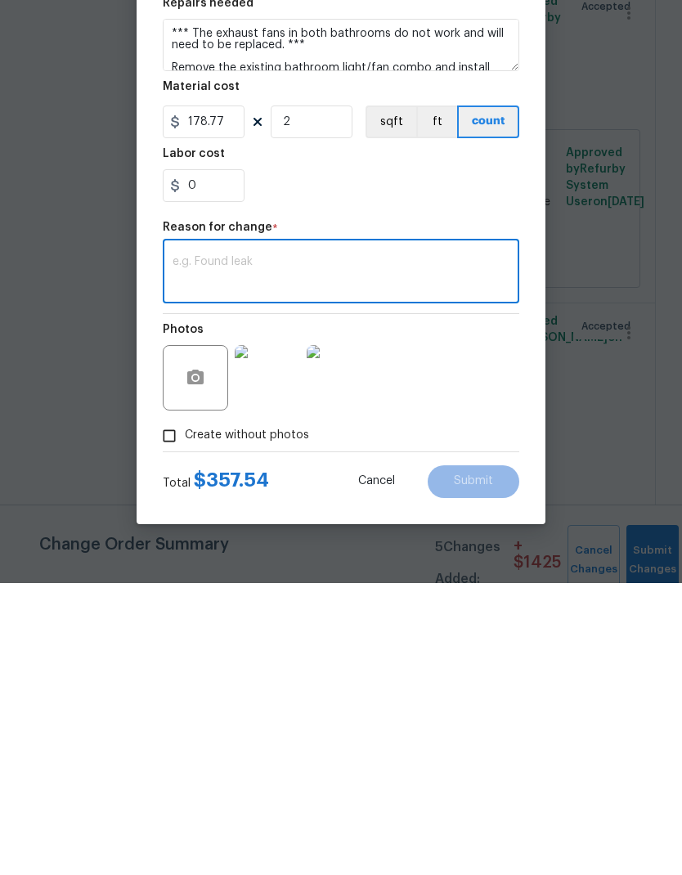
click at [244, 548] on textarea at bounding box center [341, 565] width 337 height 34
paste textarea "Electrical wire in front porch has been installed incorrectly"
type textarea "Electrical wire in front porch has been installed incorrectly"
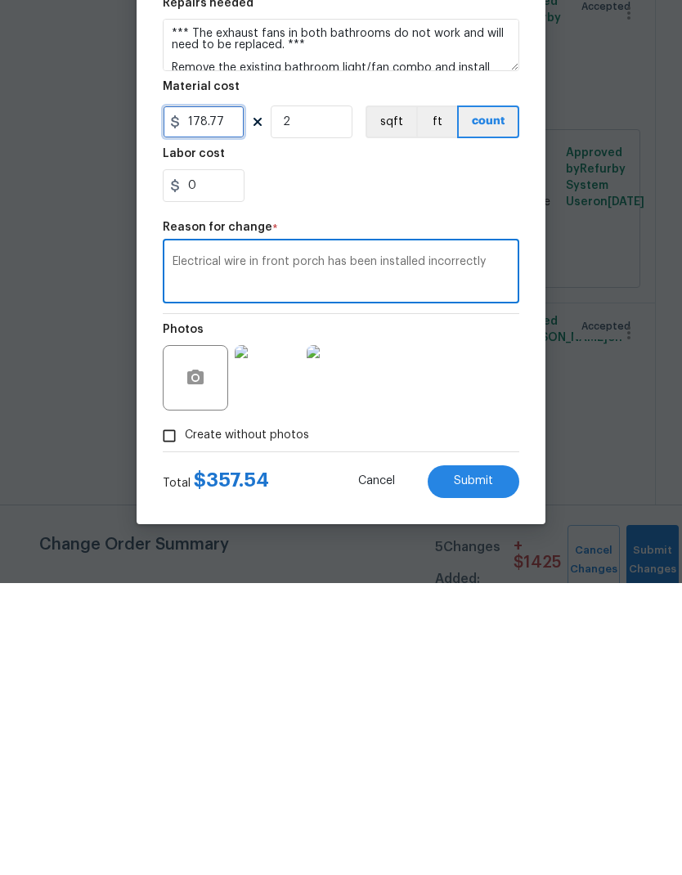
click at [226, 397] on input "178.77" at bounding box center [204, 413] width 82 height 33
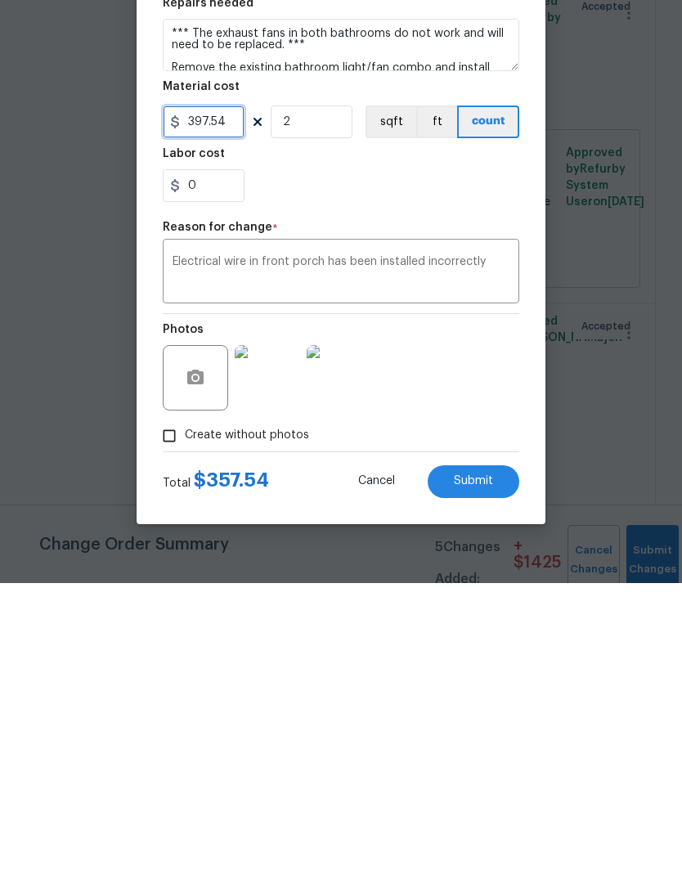
type input "397.54"
click at [327, 397] on input "2" at bounding box center [312, 413] width 82 height 33
type input "1"
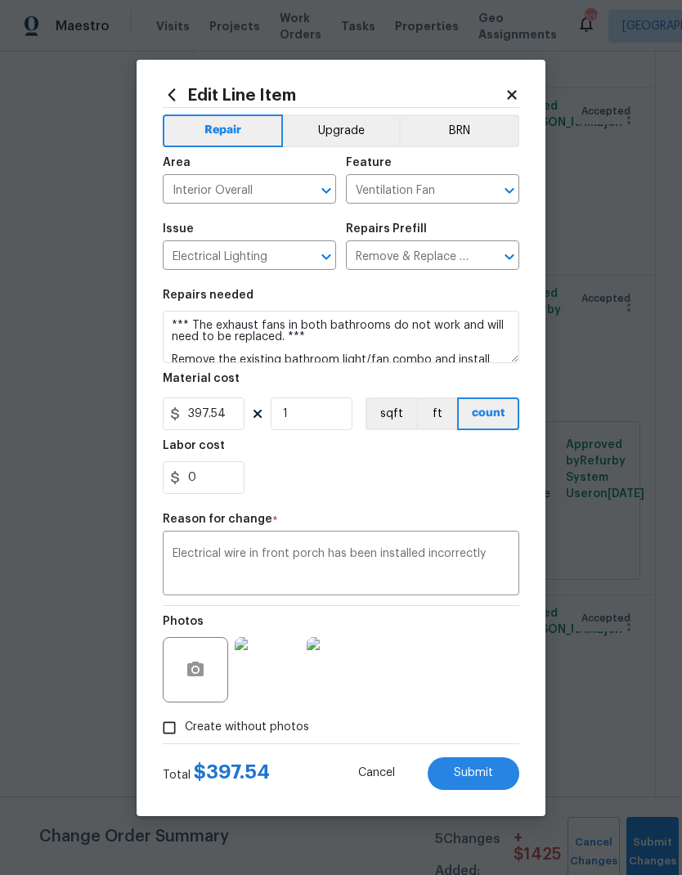
click at [488, 773] on span "Submit" at bounding box center [473, 773] width 39 height 12
type input "178.77"
type input "2"
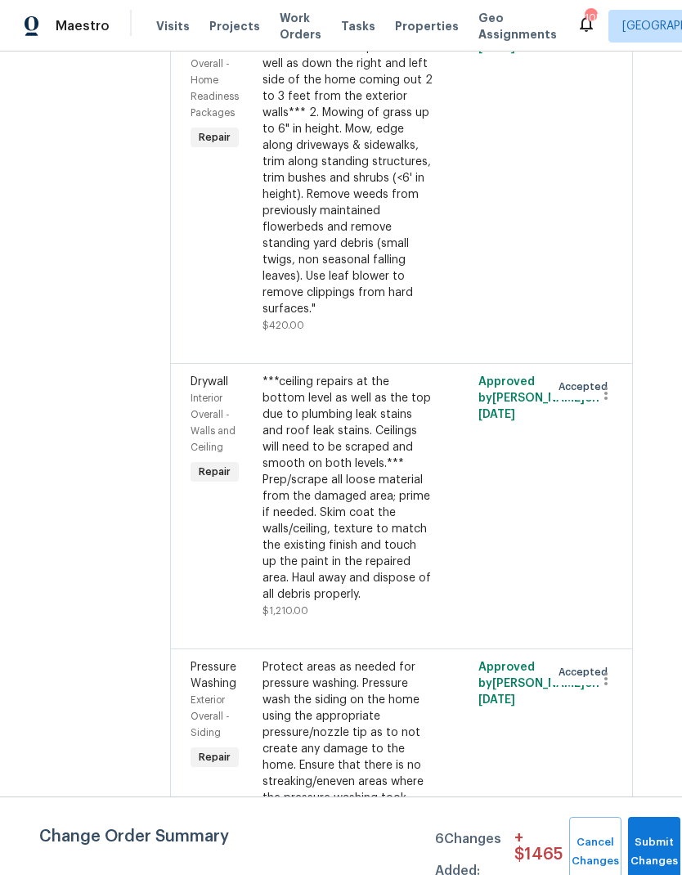
scroll to position [3169, 23]
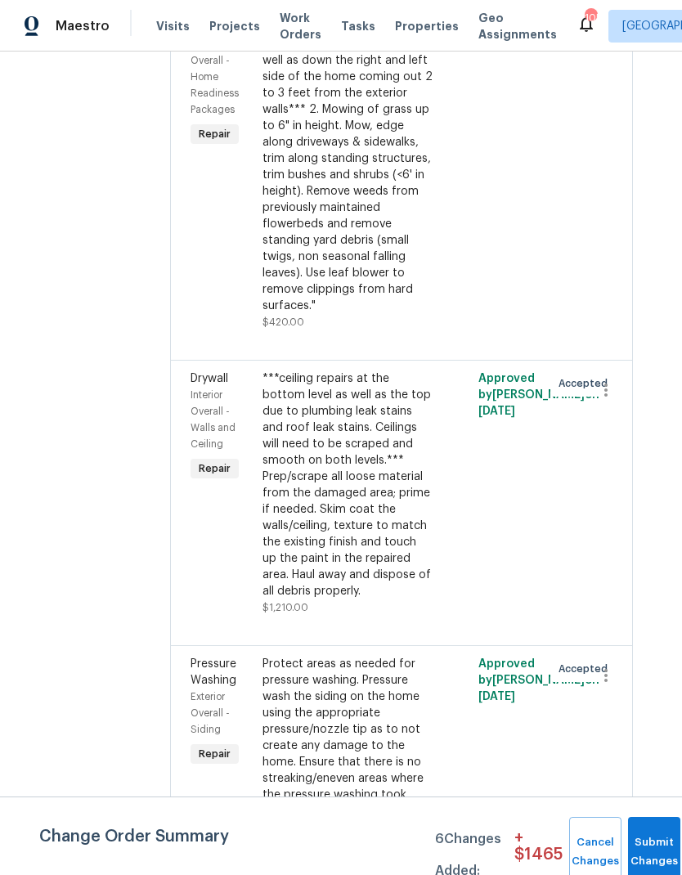
click at [351, 464] on div "***ceiling repairs at the bottom level as well as the top due to plumbing leak …" at bounding box center [347, 484] width 170 height 229
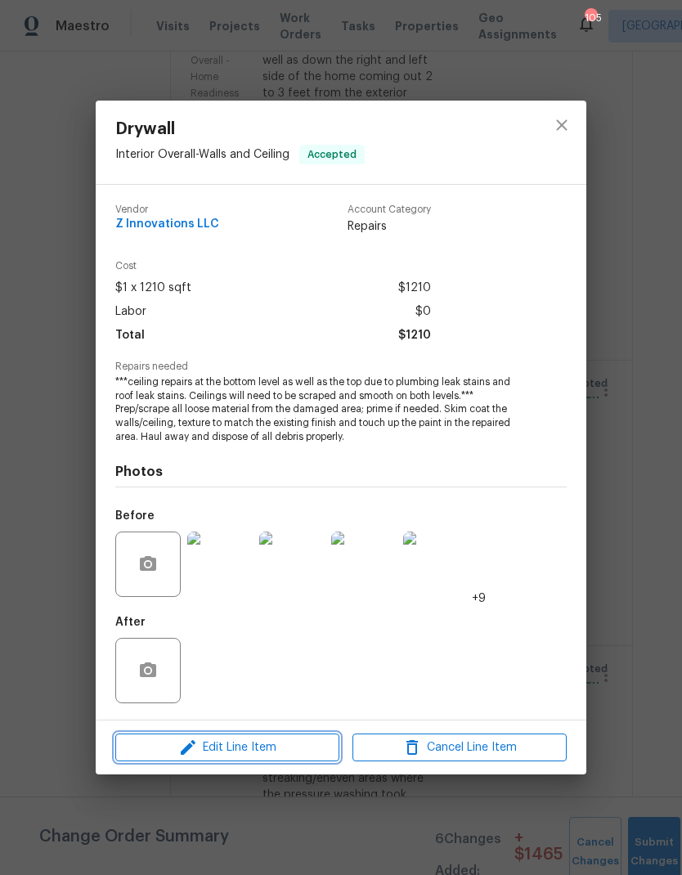
click at [285, 748] on span "Edit Line Item" at bounding box center [227, 747] width 214 height 20
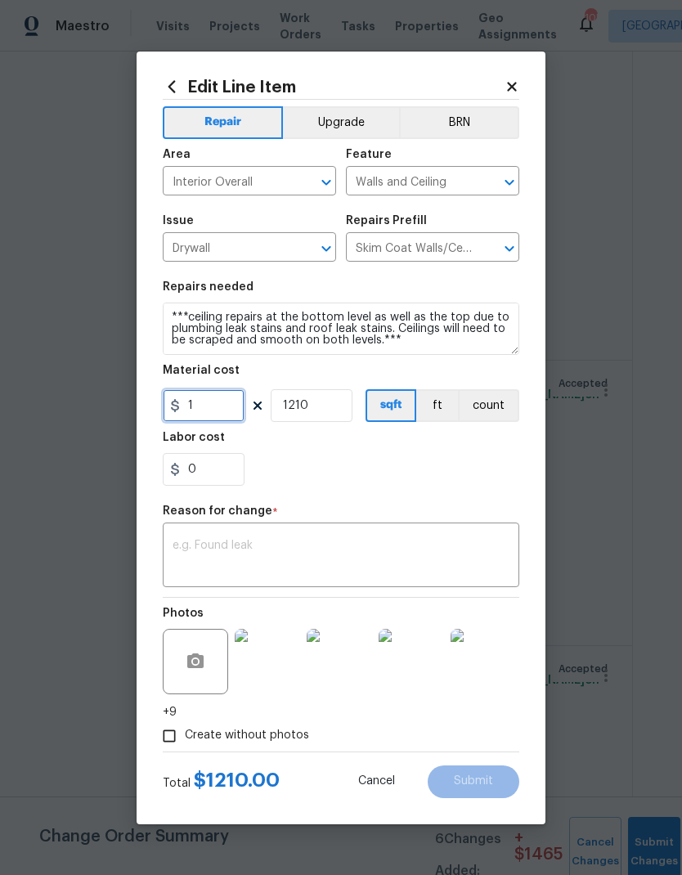
click at [217, 406] on input "1" at bounding box center [204, 405] width 82 height 33
type input "1660"
click at [332, 406] on input "1210" at bounding box center [312, 405] width 82 height 33
type input "1"
click at [293, 542] on textarea at bounding box center [341, 557] width 337 height 34
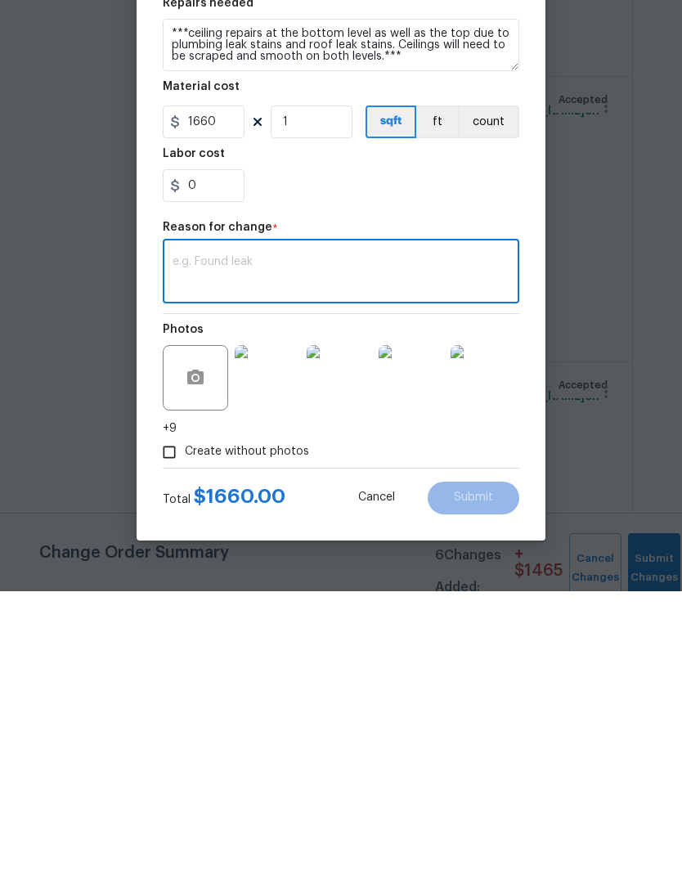
click at [262, 540] on textarea at bounding box center [341, 557] width 337 height 34
paste textarea "additional funds to cut out 2ft of the existing drywall in the garage. The dryw…"
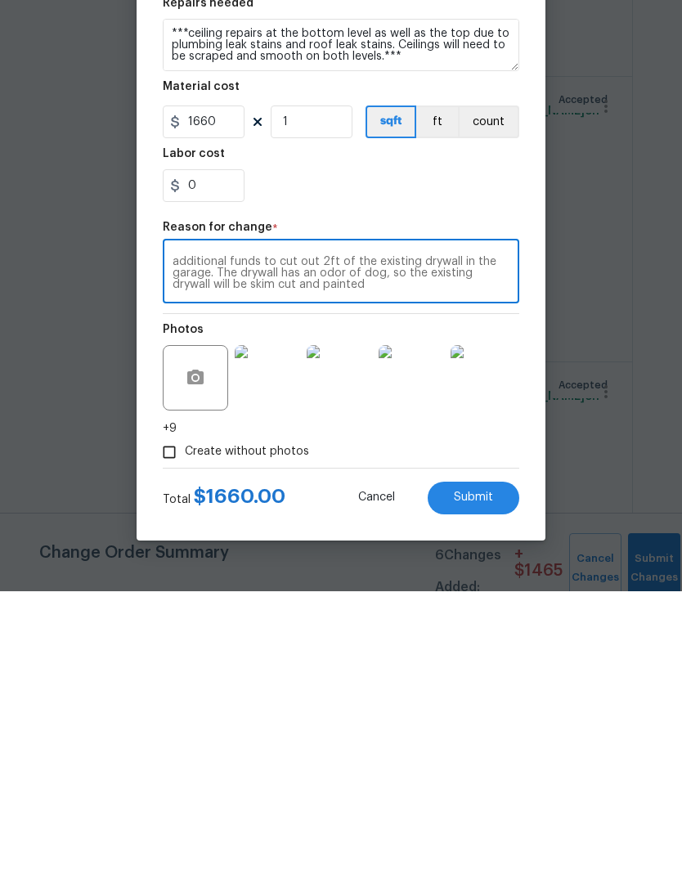
type textarea "additional funds to cut out 2ft of the existing drywall in the garage. The dryw…"
click at [497, 765] on button "Submit" at bounding box center [474, 781] width 92 height 33
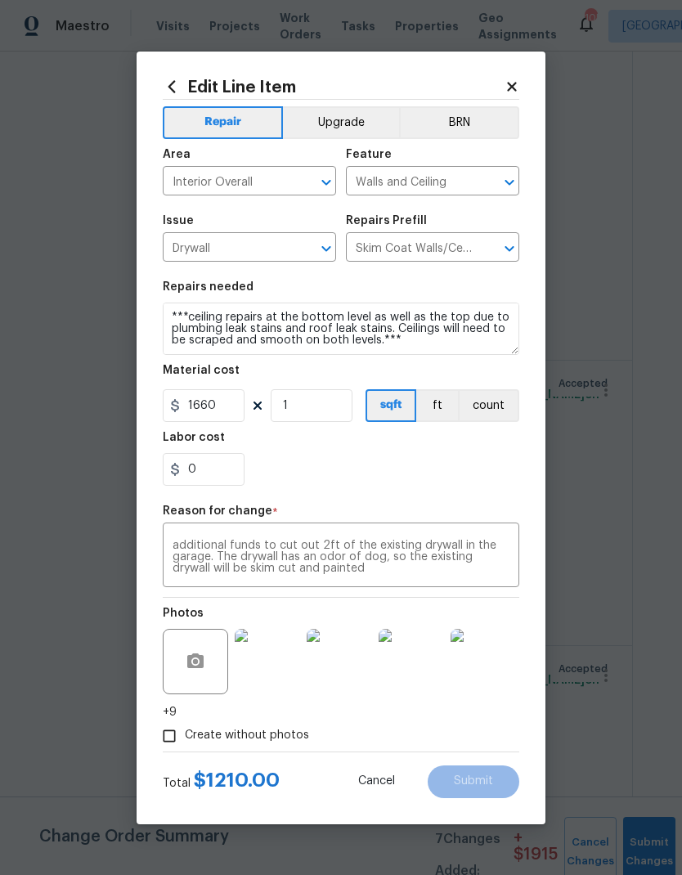
type input "1210"
type input "1"
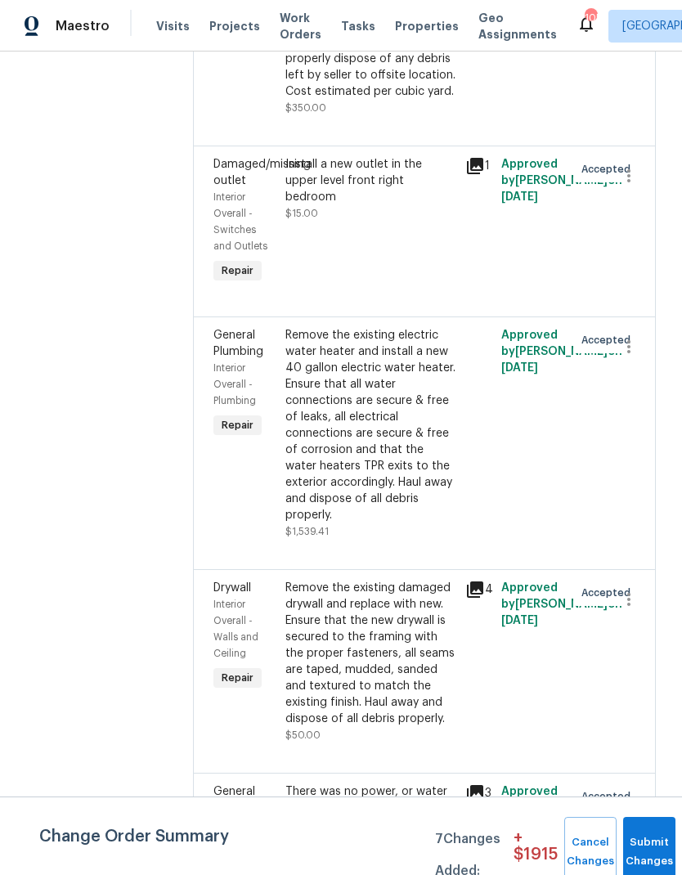
scroll to position [7569, 0]
click at [477, 581] on icon at bounding box center [475, 589] width 16 height 16
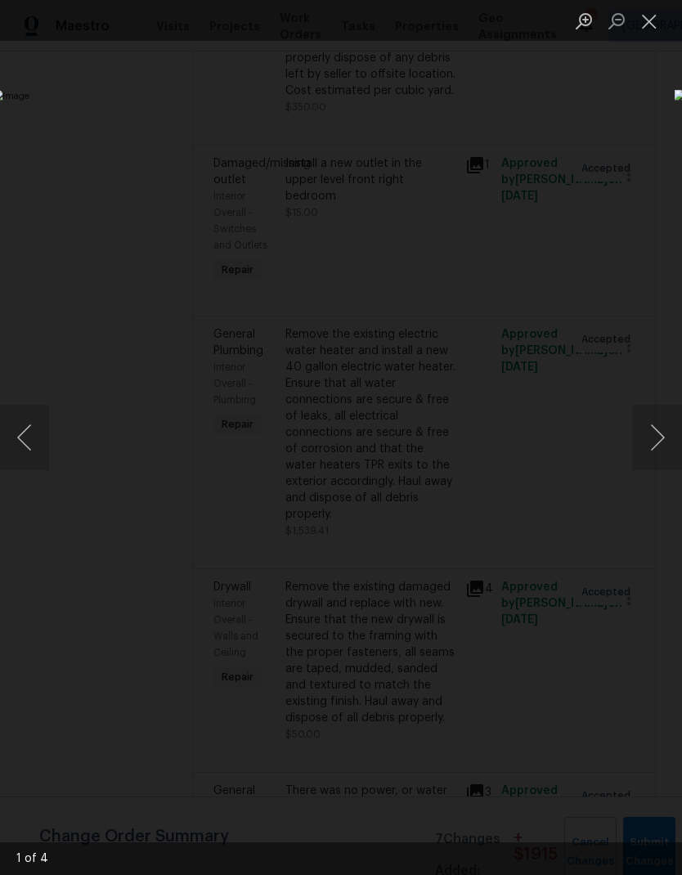
click at [656, 437] on button "Next image" at bounding box center [657, 437] width 49 height 65
click at [654, 437] on button "Next image" at bounding box center [657, 437] width 49 height 65
click at [652, 436] on button "Next image" at bounding box center [657, 437] width 49 height 65
click at [652, 437] on button "Next image" at bounding box center [657, 437] width 49 height 65
click at [651, 25] on button "Close lightbox" at bounding box center [649, 21] width 33 height 29
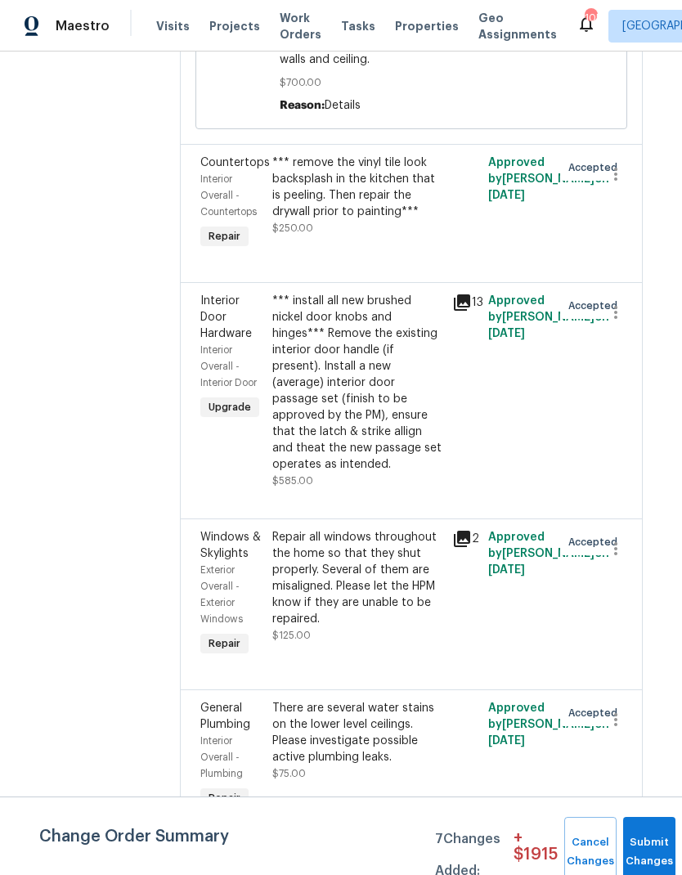
scroll to position [5073, 11]
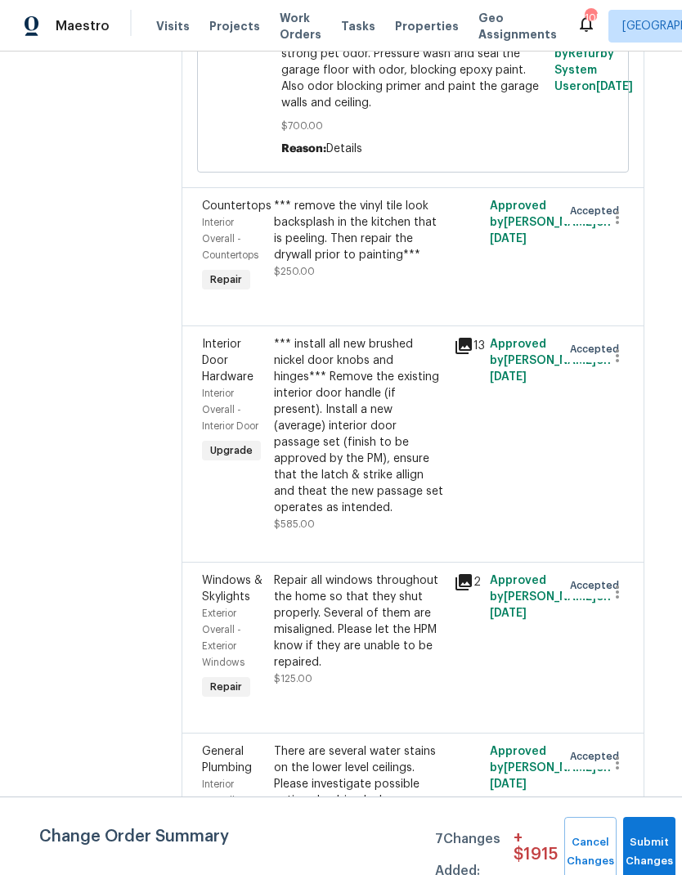
click at [370, 572] on div "Repair all windows throughout the home so that they shut properly. Several of t…" at bounding box center [359, 621] width 170 height 98
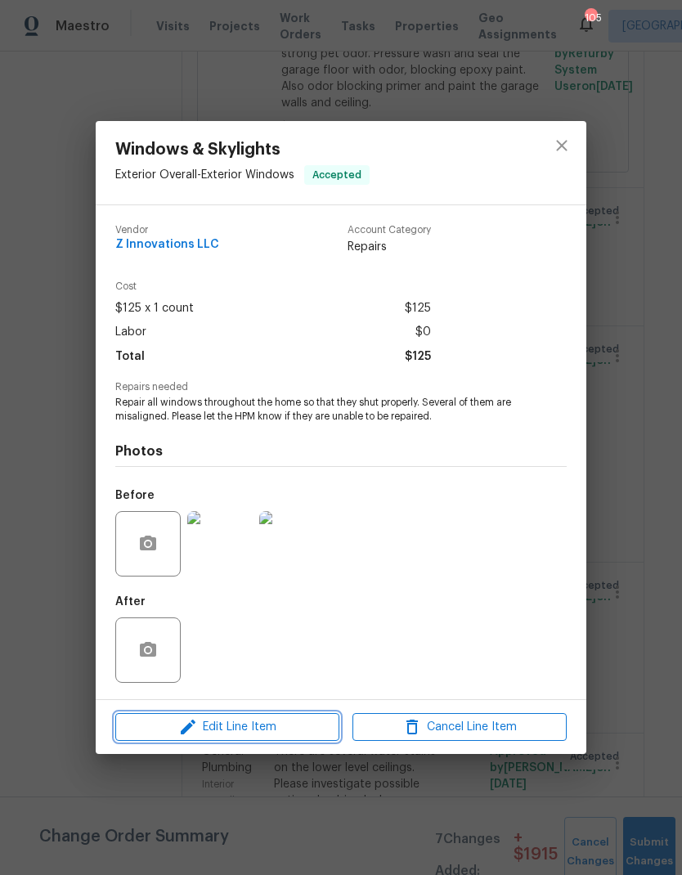
click at [312, 725] on span "Edit Line Item" at bounding box center [227, 727] width 214 height 20
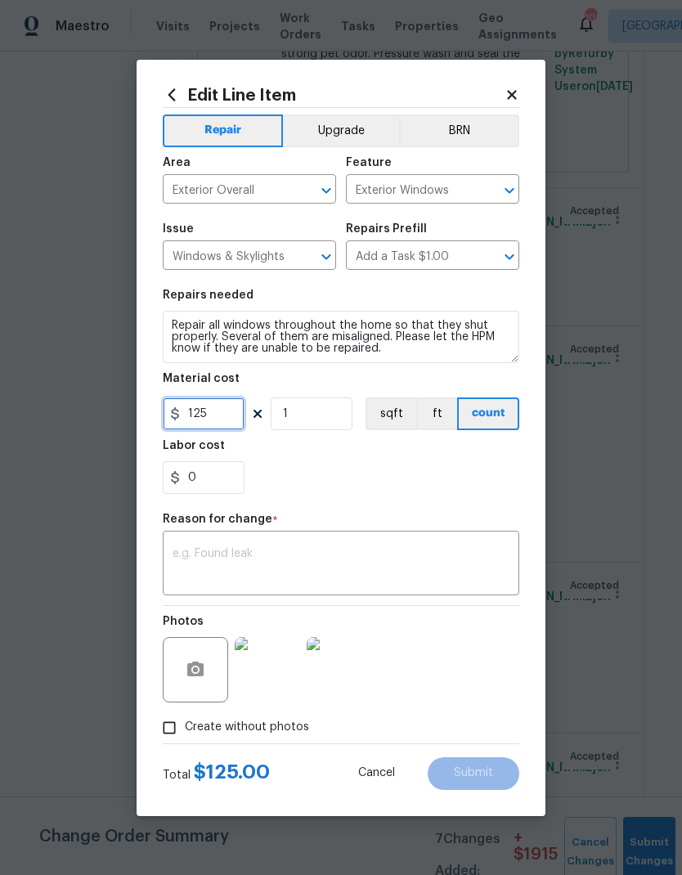
click at [228, 416] on input "125" at bounding box center [204, 413] width 82 height 33
type input "640"
click at [290, 549] on textarea at bounding box center [341, 565] width 337 height 34
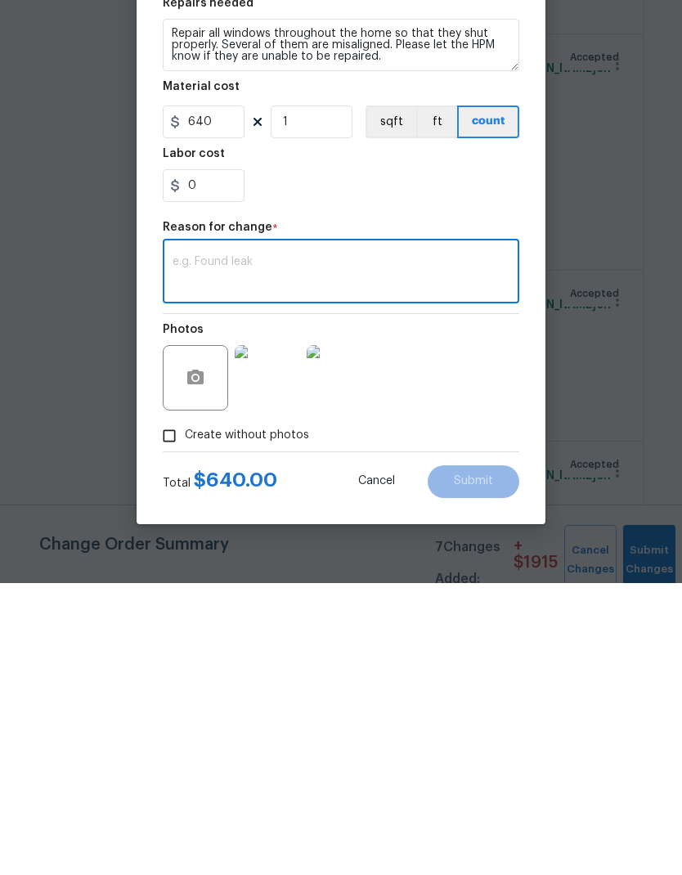
click at [276, 548] on textarea at bounding box center [341, 565] width 337 height 34
paste textarea "additional funds to repair 4 window balance"
type textarea "additional funds to repair 4 window balance"
click at [507, 757] on button "Submit" at bounding box center [474, 773] width 92 height 33
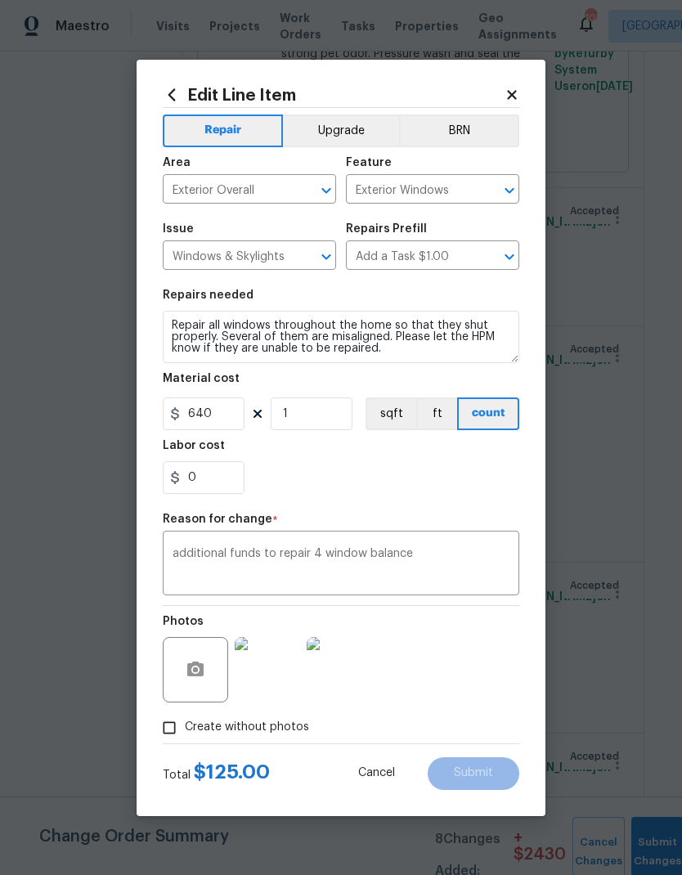
type input "125"
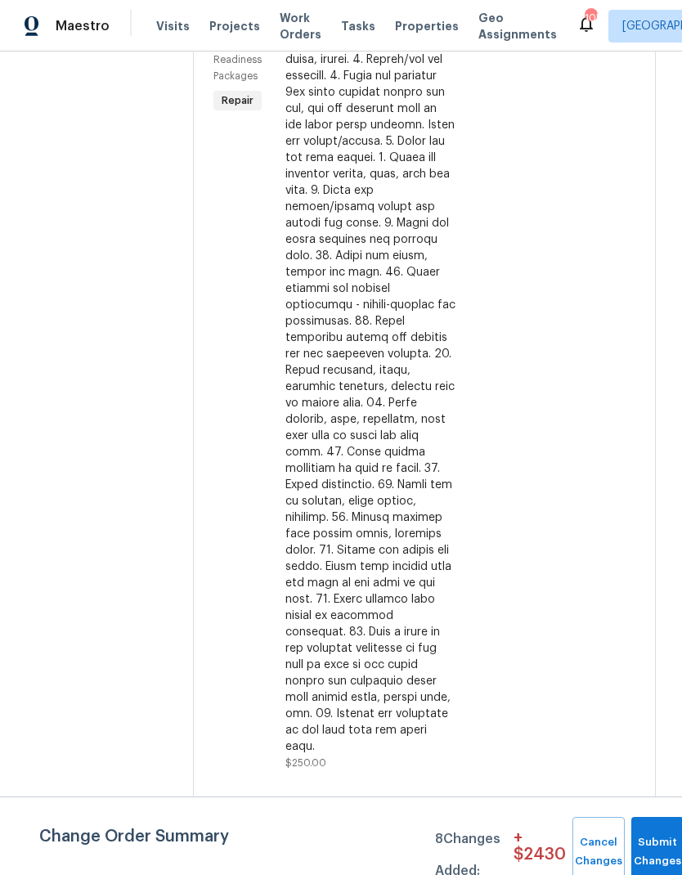
scroll to position [65, 0]
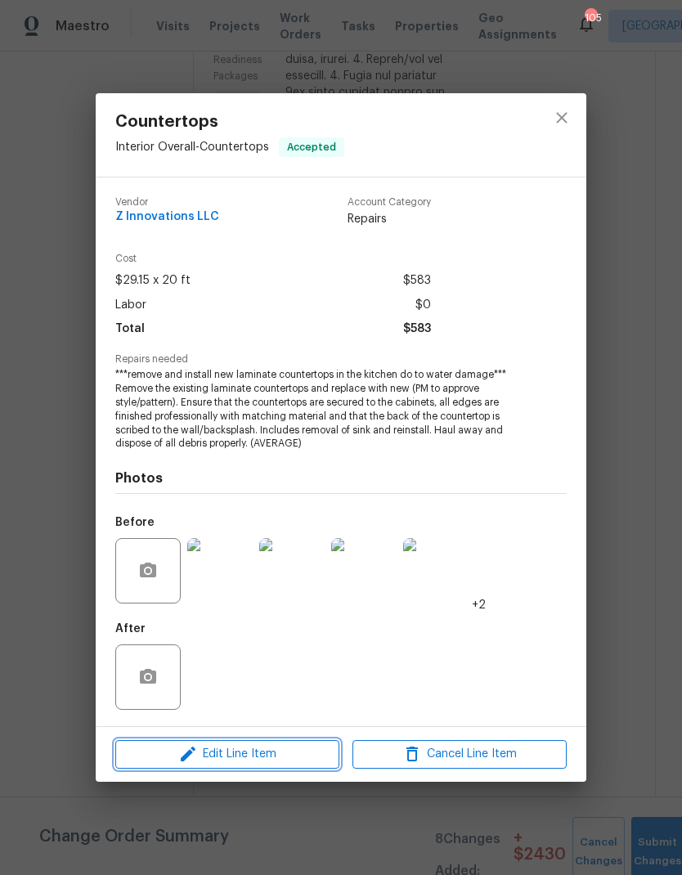
click at [321, 757] on span "Edit Line Item" at bounding box center [227, 754] width 214 height 20
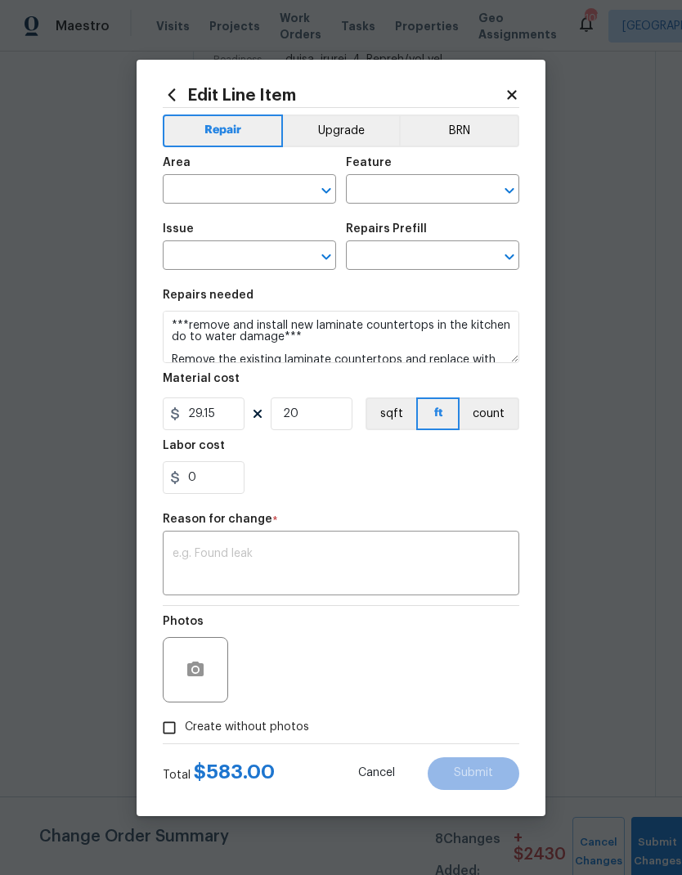
type input "Interior Overall"
type input "Countertops"
type input "Laminate (average) $29.15"
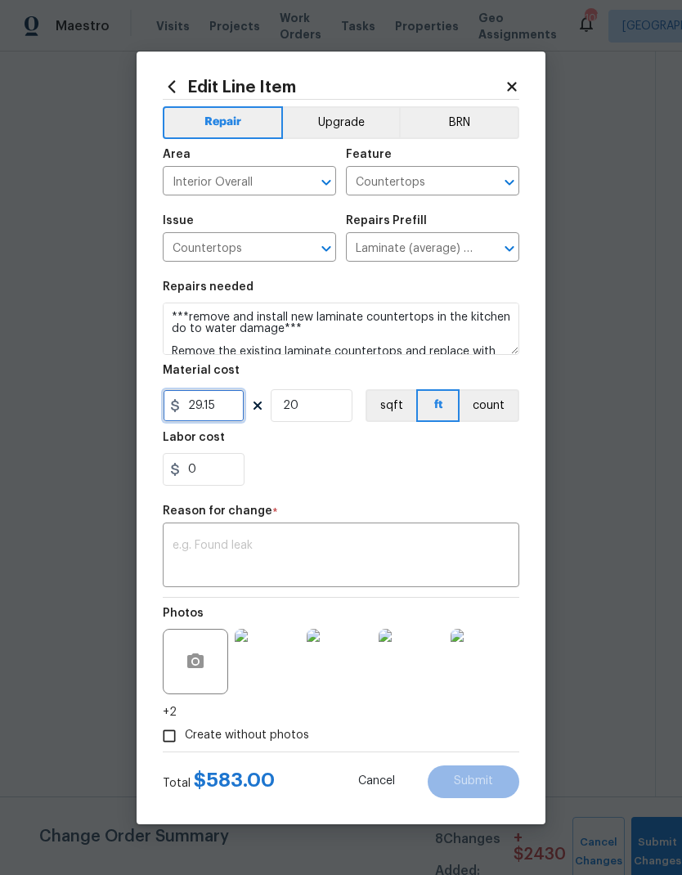
click at [233, 401] on input "29.15" at bounding box center [204, 405] width 82 height 33
type input "803"
click at [329, 397] on input "20" at bounding box center [312, 405] width 82 height 33
click at [338, 402] on input "20" at bounding box center [312, 405] width 82 height 33
type input "1"
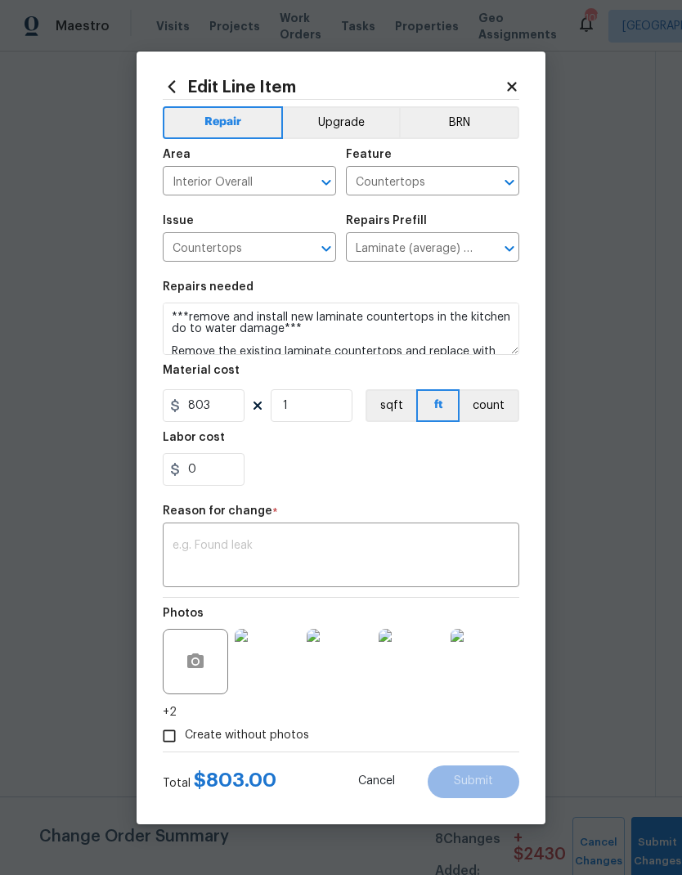
click at [301, 545] on textarea at bounding box center [341, 557] width 337 height 34
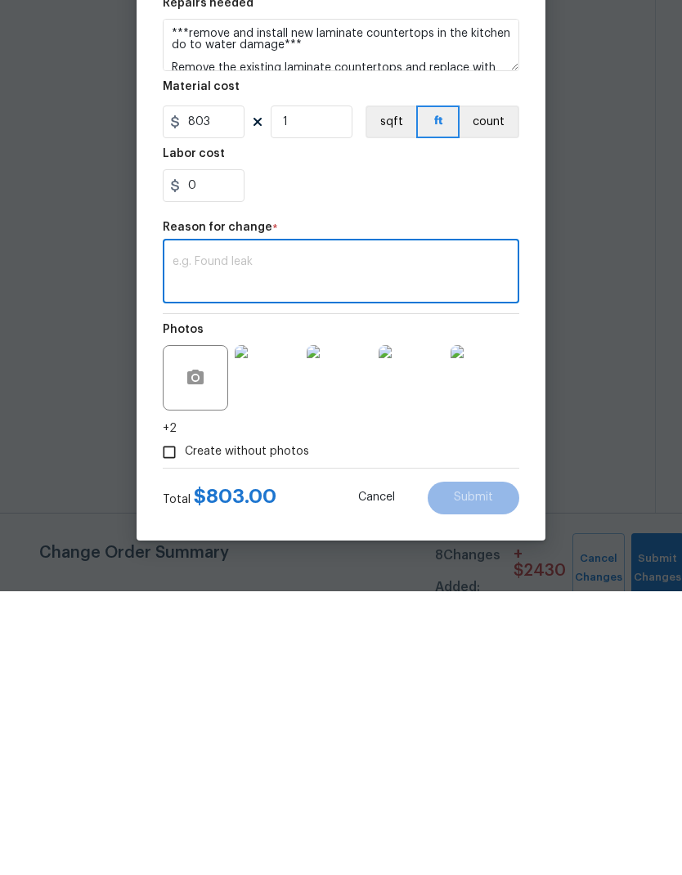
click at [281, 540] on textarea at bounding box center [341, 557] width 337 height 34
paste textarea "additional funds for countertops"
type textarea "additional funds for countertops"
click at [491, 775] on span "Submit" at bounding box center [473, 781] width 39 height 12
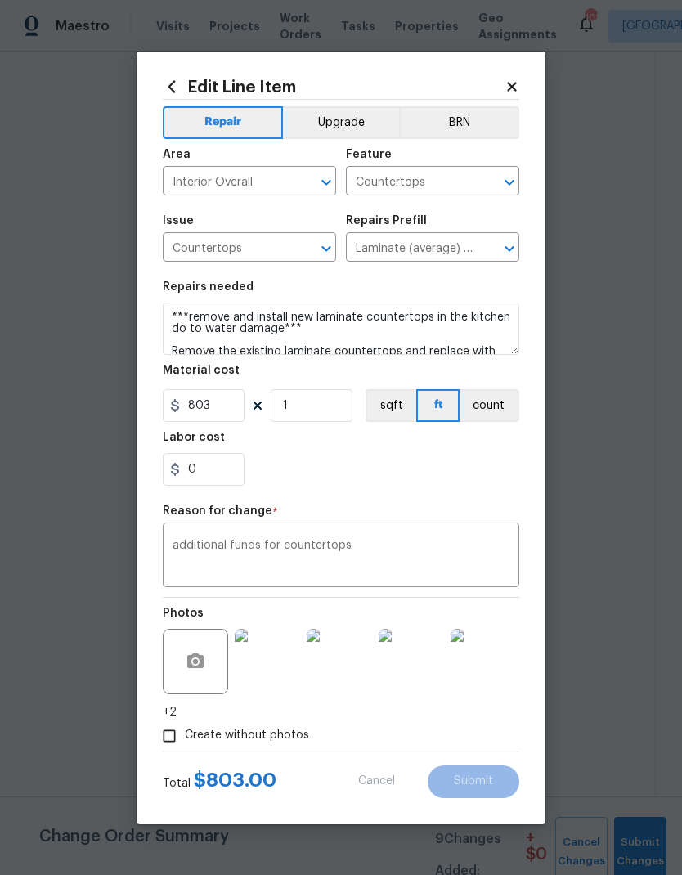
type input "20"
type input "29.15"
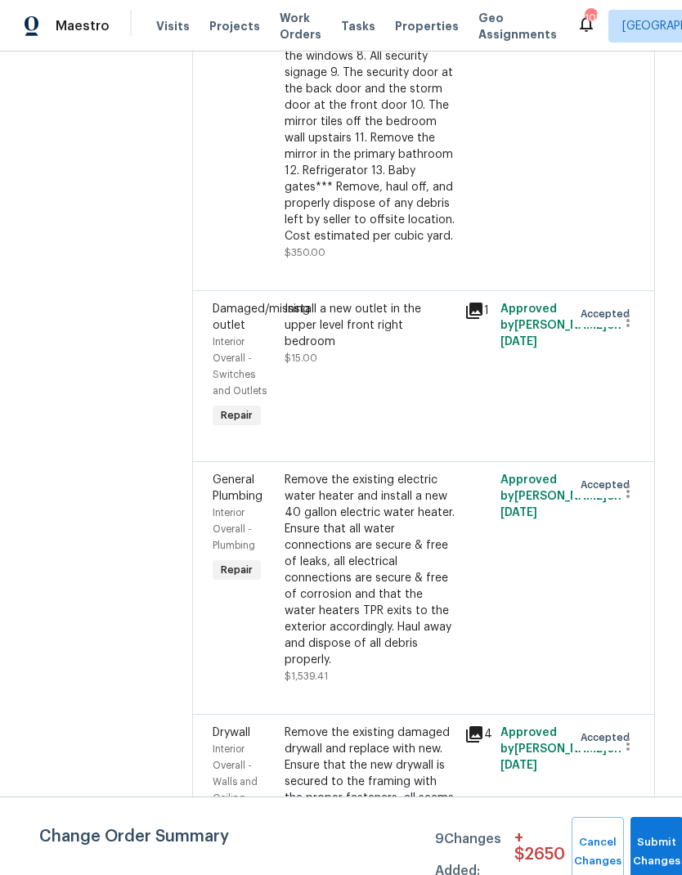
scroll to position [8139, 2]
click at [382, 471] on div "Remove the existing electric water heater and install a new 40 gallon electric …" at bounding box center [369, 569] width 170 height 196
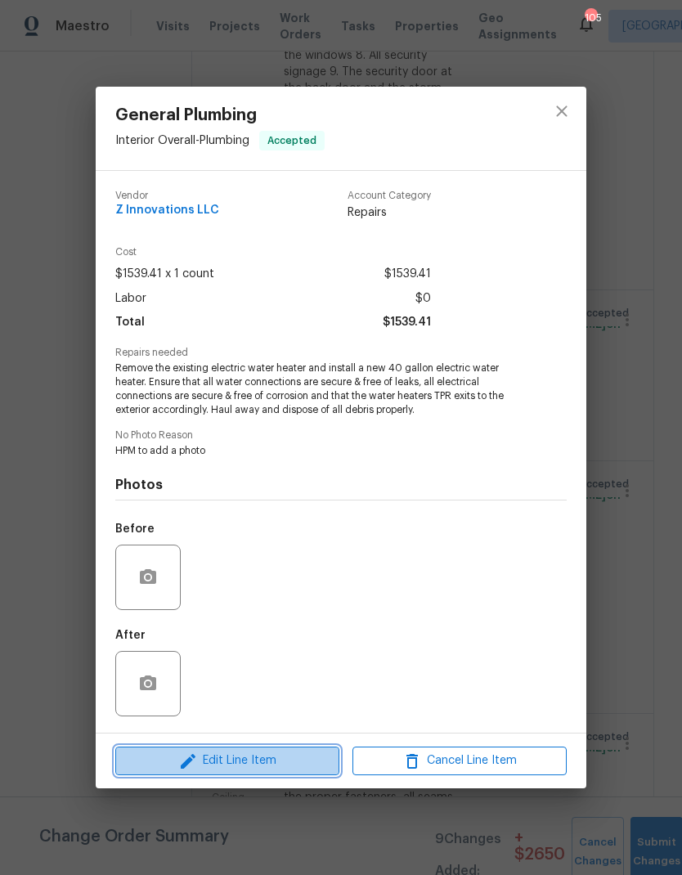
click at [301, 768] on span "Edit Line Item" at bounding box center [227, 761] width 214 height 20
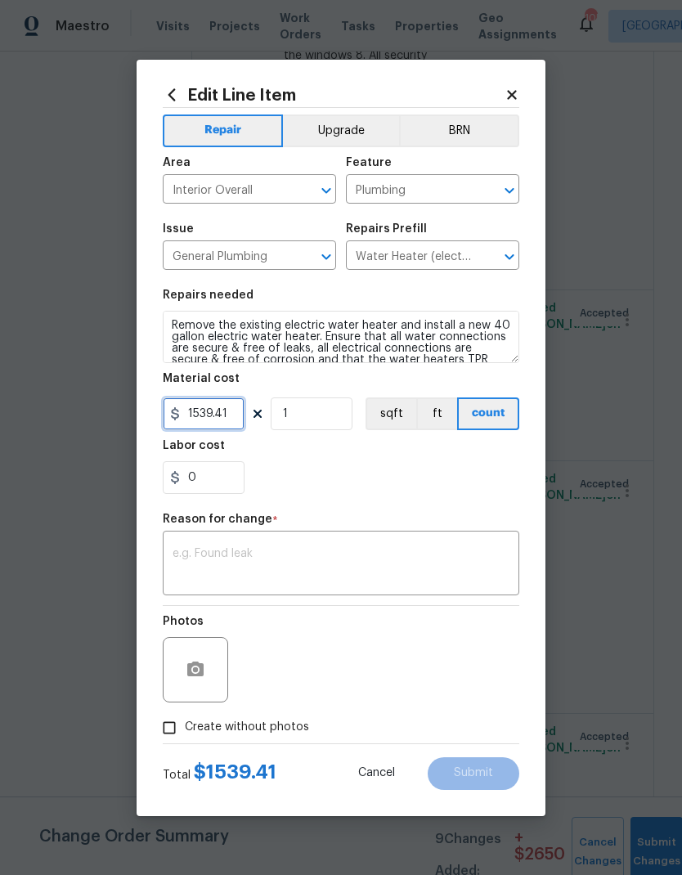
click at [225, 424] on input "1539.41" at bounding box center [204, 413] width 82 height 33
type input "100"
click at [322, 554] on textarea at bounding box center [341, 565] width 337 height 34
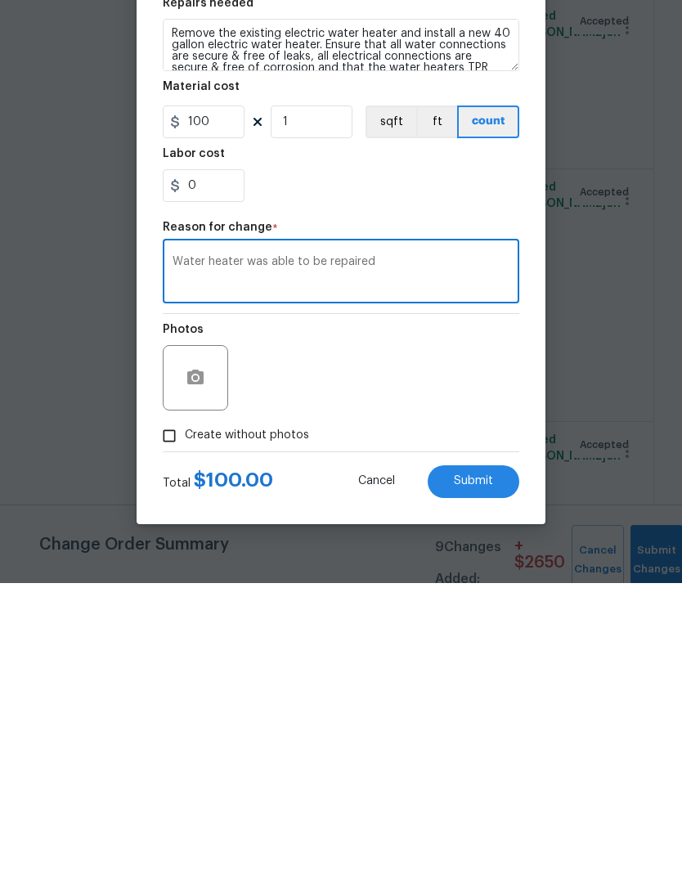
type textarea "Water heater was able to be repaired"
click at [490, 767] on span "Submit" at bounding box center [473, 773] width 39 height 12
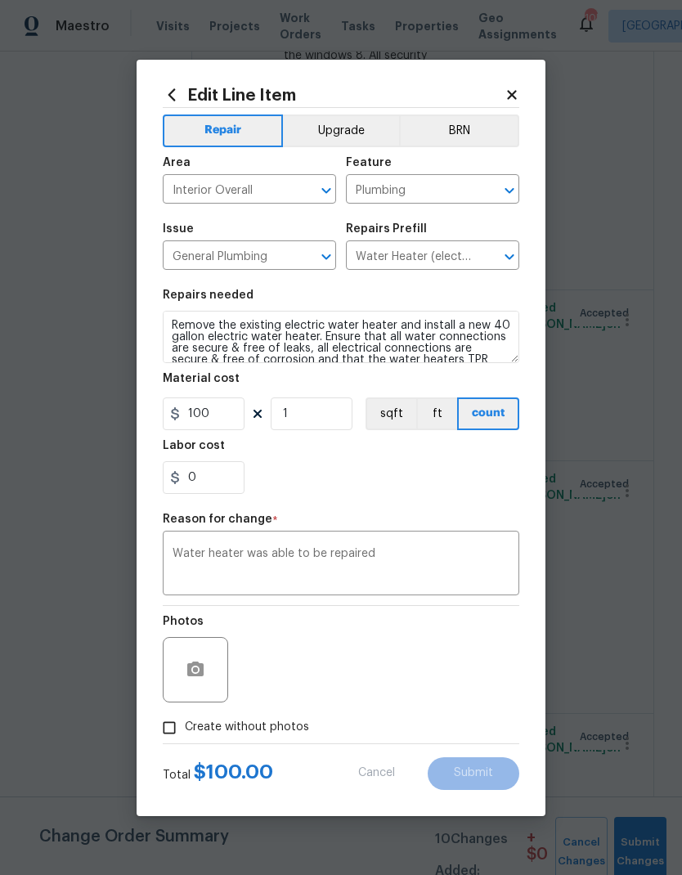
type input "1539.41"
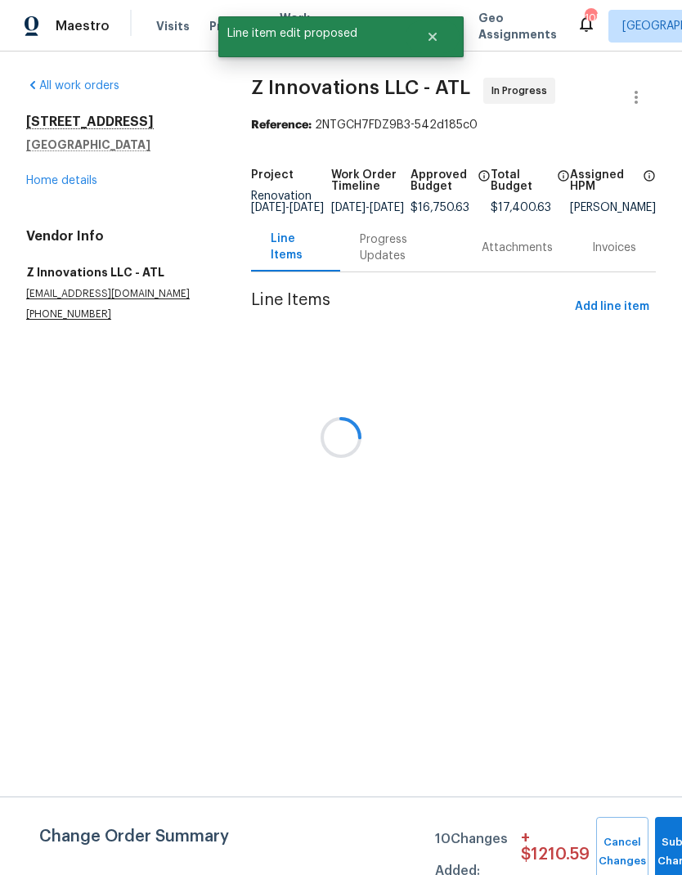
scroll to position [0, 0]
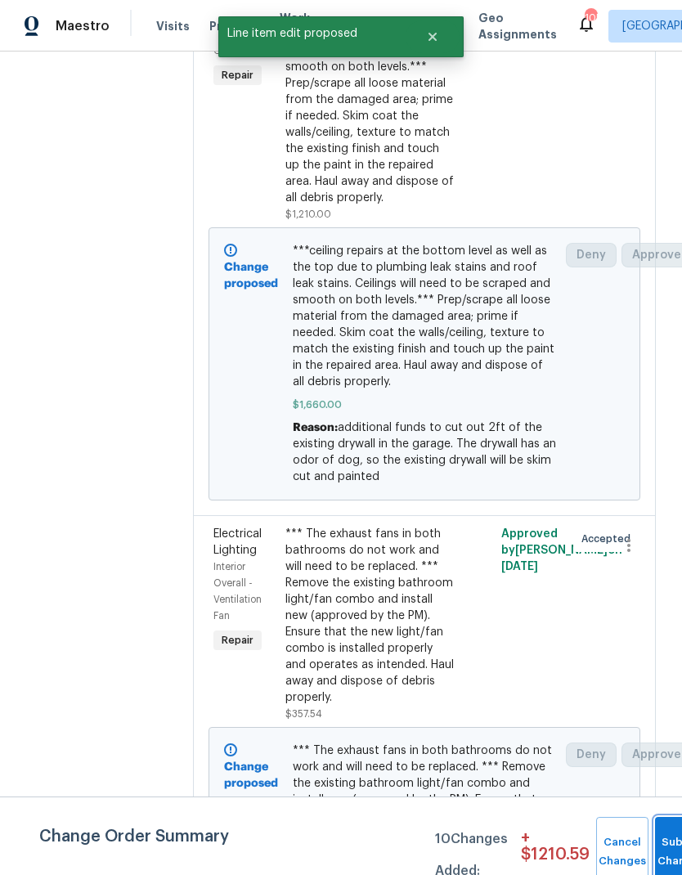
click at [659, 845] on button "Submit Changes" at bounding box center [681, 852] width 52 height 70
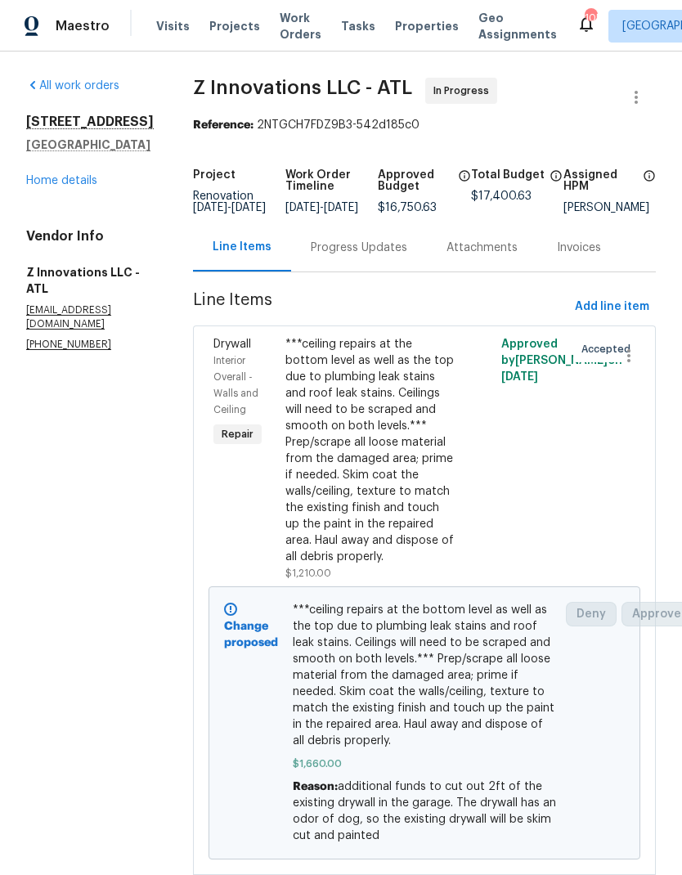
click at [83, 186] on link "Home details" at bounding box center [61, 180] width 71 height 11
